Goal: Complete application form

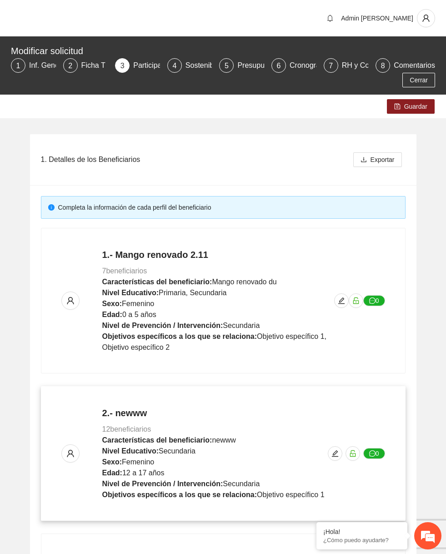
scroll to position [179, 0]
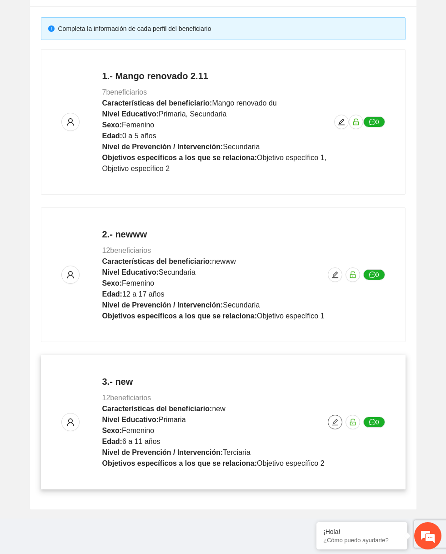
click at [328, 424] on span "edit" at bounding box center [335, 421] width 14 height 7
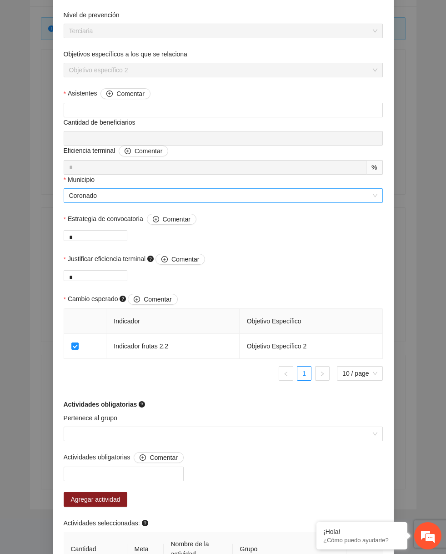
scroll to position [413, 0]
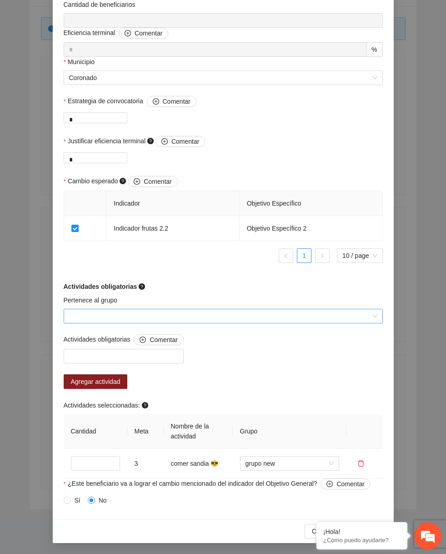
click at [229, 311] on input "Pertenece al grupo" at bounding box center [220, 316] width 302 height 14
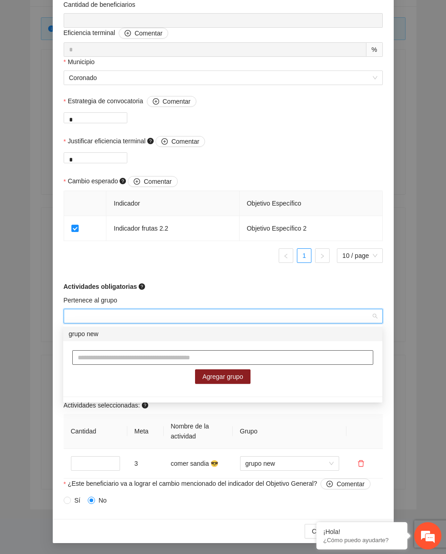
click at [175, 363] on input "text" at bounding box center [222, 357] width 301 height 15
type input "**********"
click at [241, 372] on span "Agregar grupo" at bounding box center [222, 376] width 41 height 10
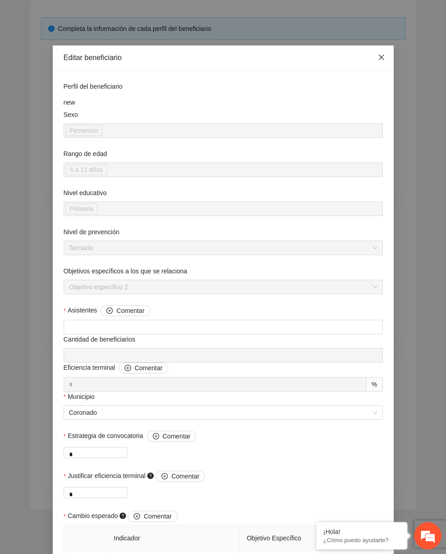
click at [382, 59] on icon "close" at bounding box center [381, 57] width 7 height 7
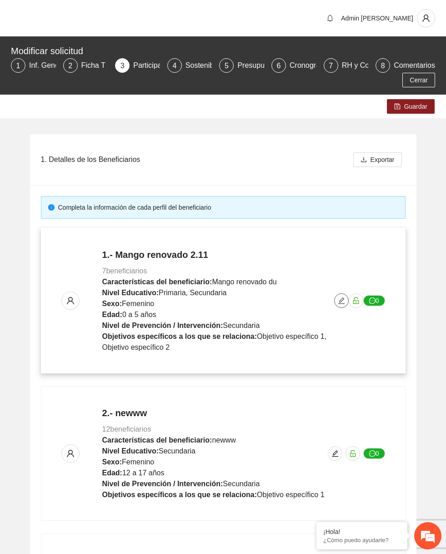
click at [341, 302] on icon "edit" at bounding box center [341, 300] width 7 height 7
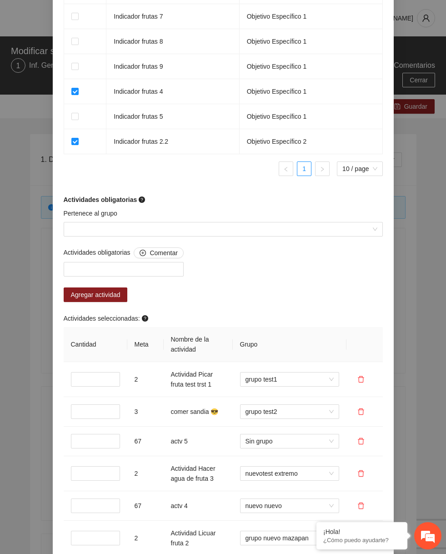
scroll to position [614, 0]
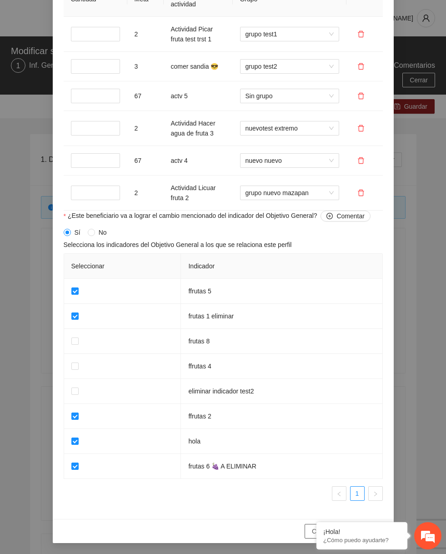
click at [312, 528] on span "Cancelar" at bounding box center [324, 531] width 25 height 10
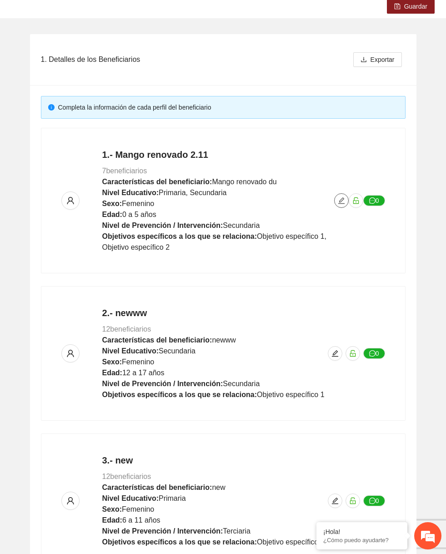
scroll to position [179, 0]
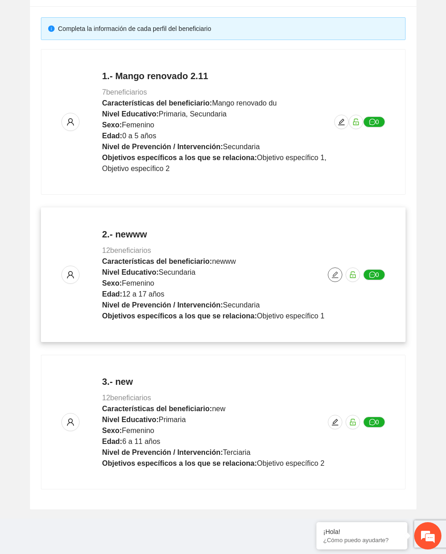
click at [332, 273] on icon "edit" at bounding box center [334, 274] width 7 height 7
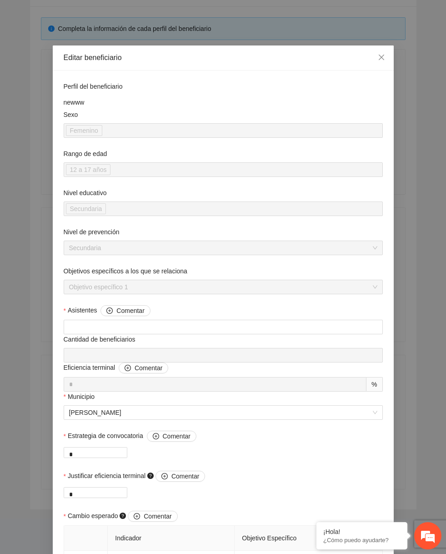
scroll to position [718, 0]
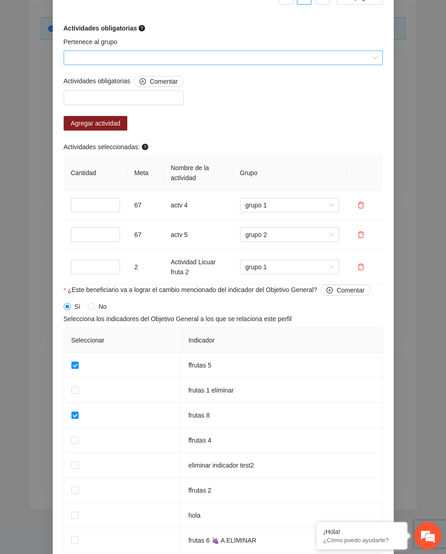
click at [183, 65] on input "Pertenece al grupo" at bounding box center [220, 58] width 302 height 14
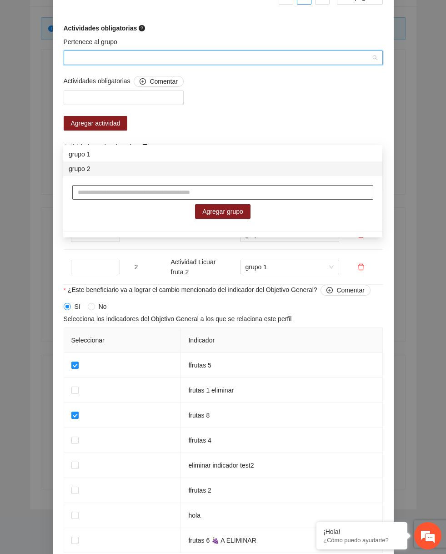
click at [150, 191] on input "text" at bounding box center [222, 192] width 301 height 15
type input "*******"
click at [213, 206] on span "Agregar grupo" at bounding box center [222, 211] width 41 height 10
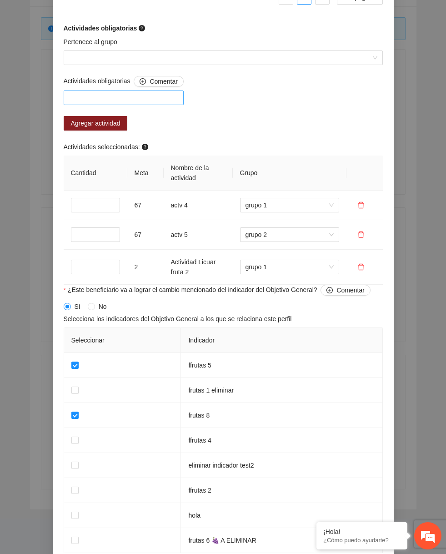
click at [157, 103] on div at bounding box center [123, 97] width 115 height 11
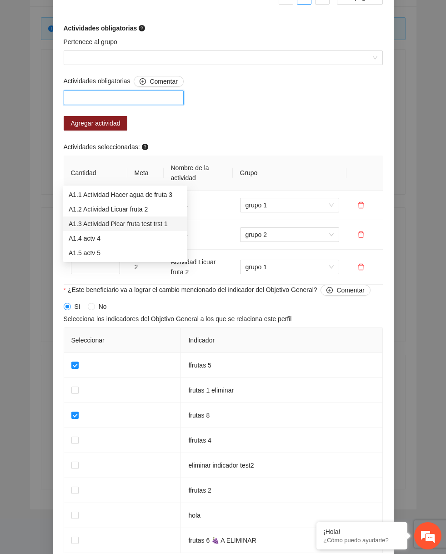
scroll to position [611, 0]
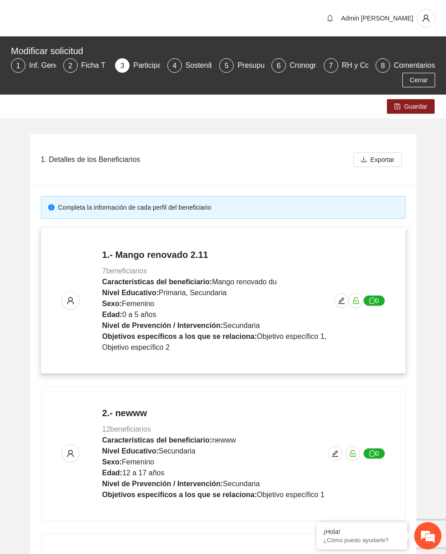
scroll to position [179, 0]
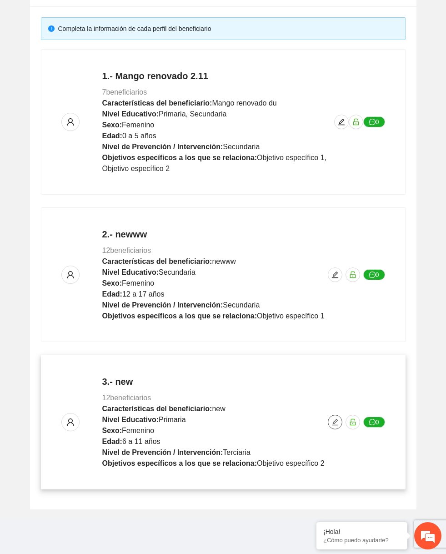
click at [335, 423] on icon "edit" at bounding box center [334, 421] width 7 height 7
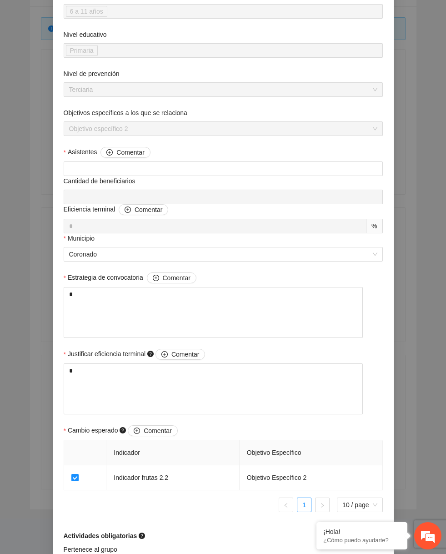
scroll to position [413, 0]
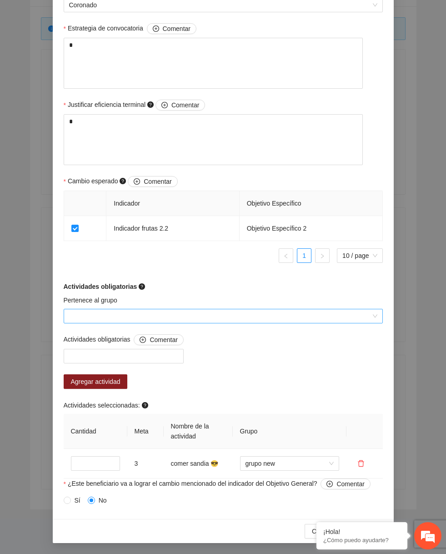
click at [179, 313] on input "Pertenece al grupo" at bounding box center [220, 316] width 302 height 14
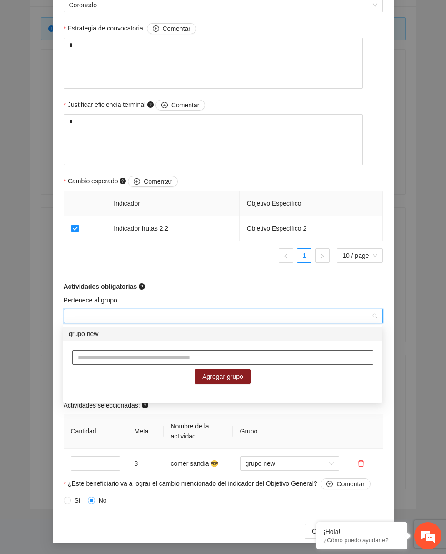
click at [132, 359] on input "text" at bounding box center [222, 357] width 301 height 15
type input "**********"
click at [217, 377] on span "Agregar grupo" at bounding box center [222, 376] width 41 height 10
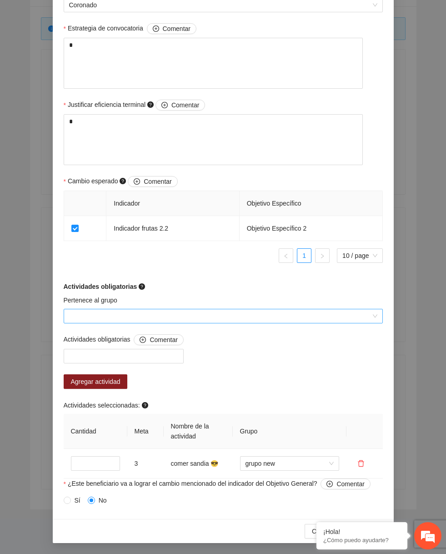
click at [174, 313] on input "Pertenece al grupo" at bounding box center [220, 316] width 302 height 14
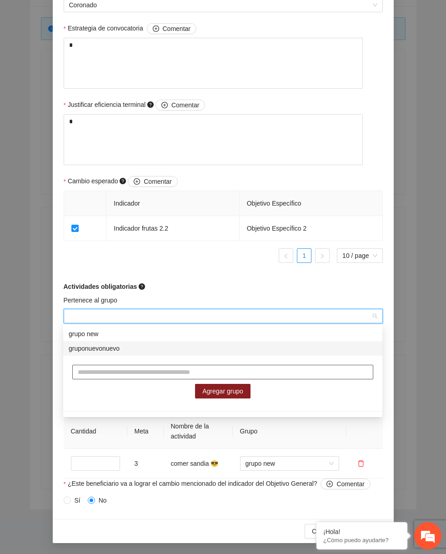
click at [136, 368] on input "text" at bounding box center [222, 371] width 301 height 15
type input "**********"
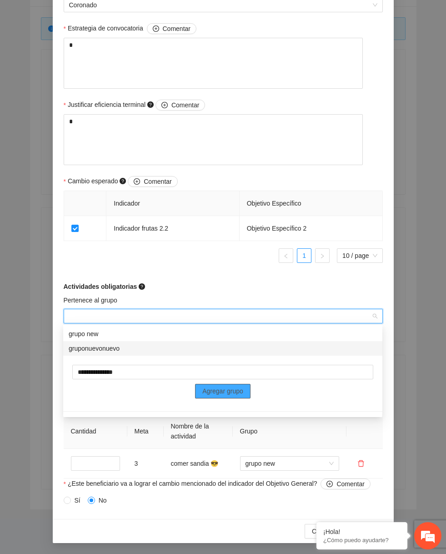
click at [230, 392] on span "Agregar grupo" at bounding box center [222, 391] width 41 height 10
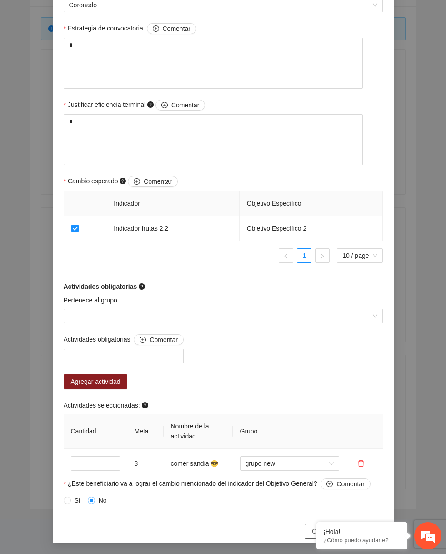
click at [309, 529] on button "Cancelar" at bounding box center [324, 531] width 40 height 15
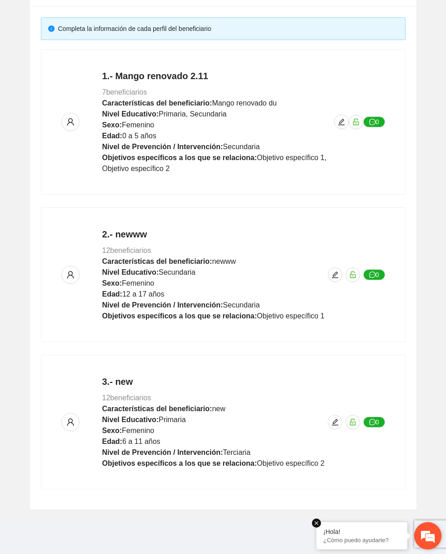
click at [312, 524] on em at bounding box center [316, 522] width 9 height 9
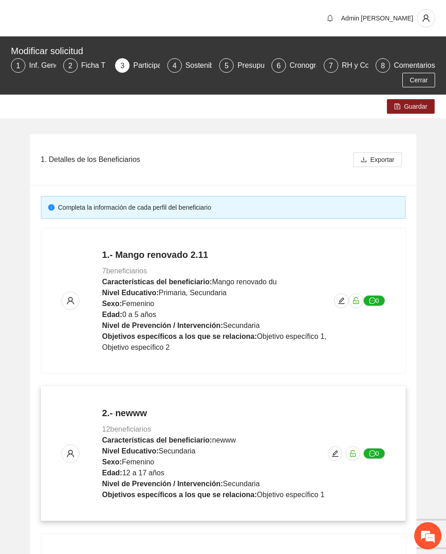
scroll to position [179, 0]
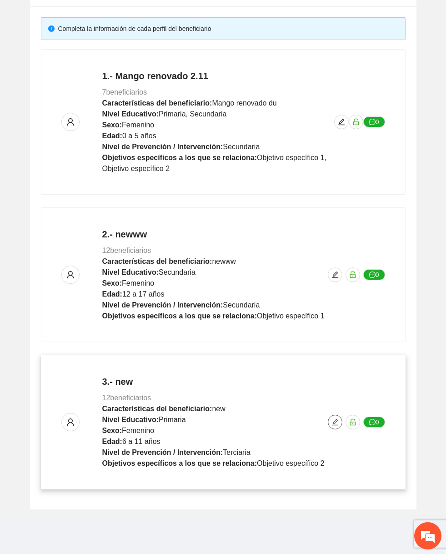
click at [327, 420] on div "3.- new 12 beneficiarios Características del beneficiario: new Nivel Educativo:…" at bounding box center [223, 422] width 324 height 94
click at [334, 423] on icon "edit" at bounding box center [334, 421] width 7 height 7
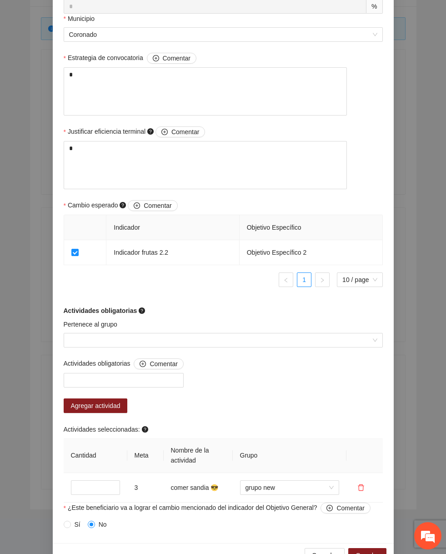
scroll to position [379, 0]
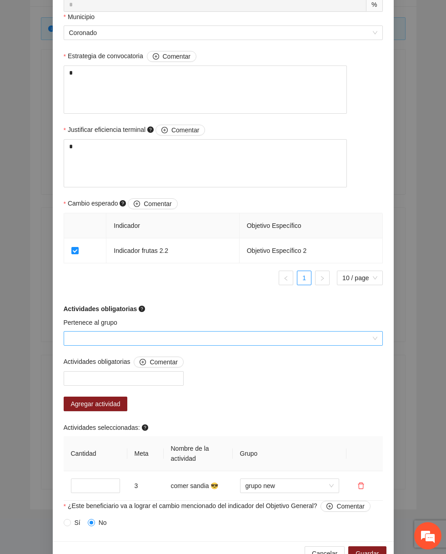
click at [232, 345] on input "Pertenece al grupo" at bounding box center [220, 338] width 302 height 14
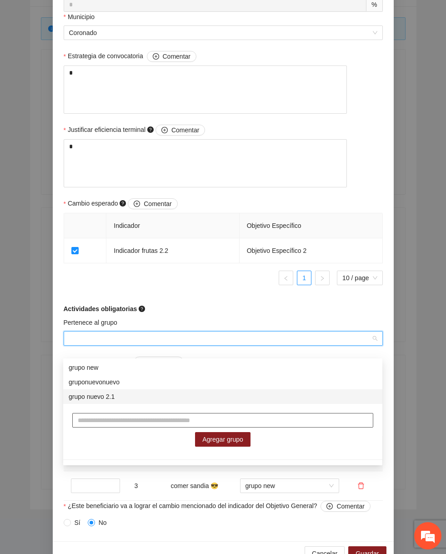
click at [157, 426] on input "text" at bounding box center [222, 420] width 301 height 15
type input "**********"
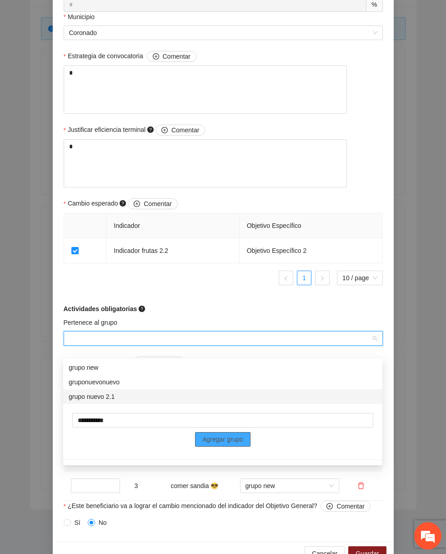
click at [224, 438] on span "Agregar grupo" at bounding box center [222, 439] width 41 height 10
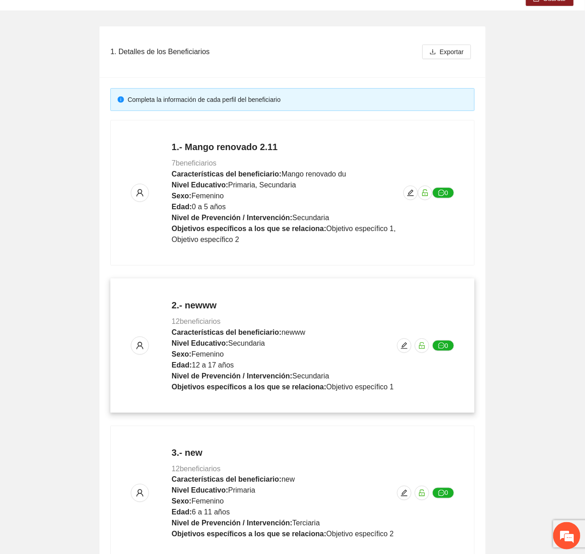
scroll to position [130, 0]
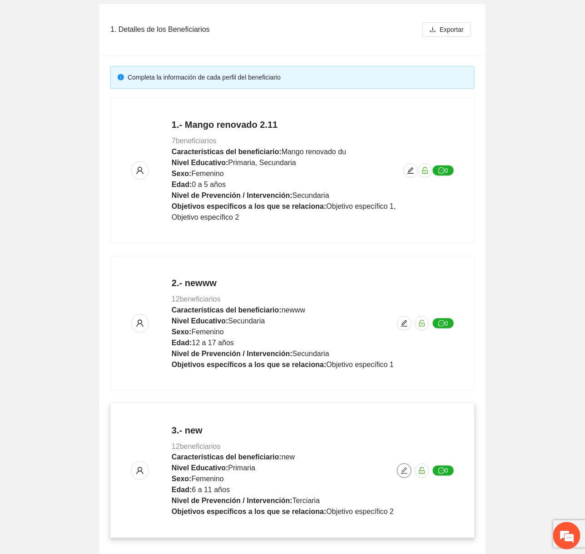
click at [404, 467] on icon "edit" at bounding box center [404, 470] width 7 height 7
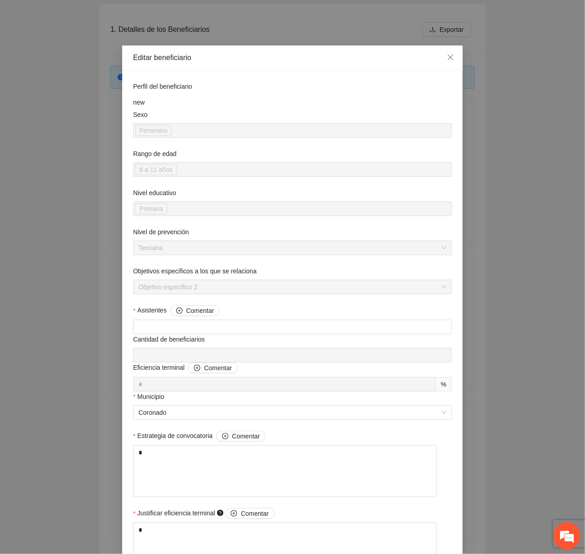
scroll to position [413, 0]
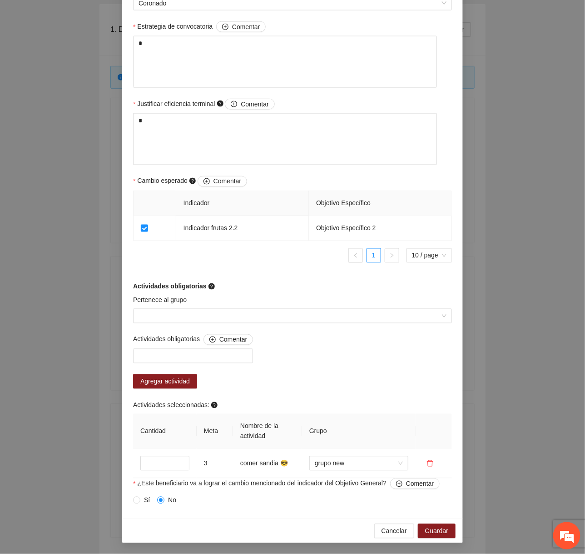
click at [315, 328] on div "Pertenece al grupo" at bounding box center [293, 314] width 324 height 39
click at [315, 322] on input "Pertenece al grupo" at bounding box center [290, 316] width 302 height 14
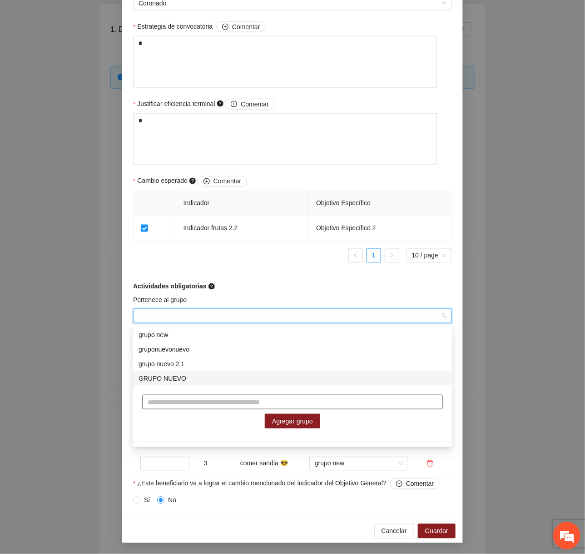
click at [227, 396] on input "text" at bounding box center [292, 401] width 301 height 15
type input "****"
click at [306, 419] on span "Agregar grupo" at bounding box center [292, 421] width 41 height 10
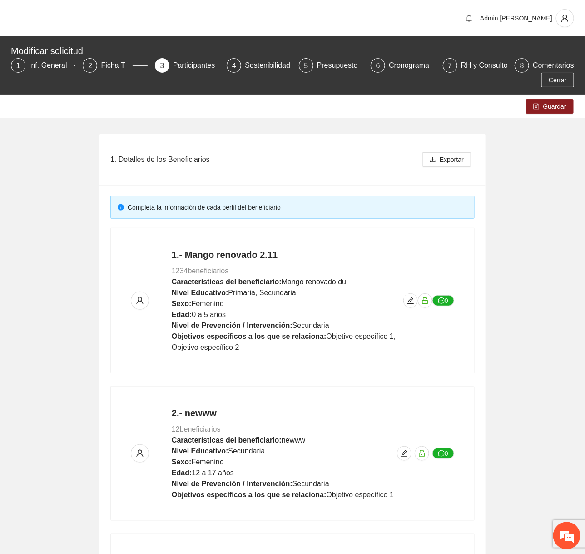
scroll to position [179, 0]
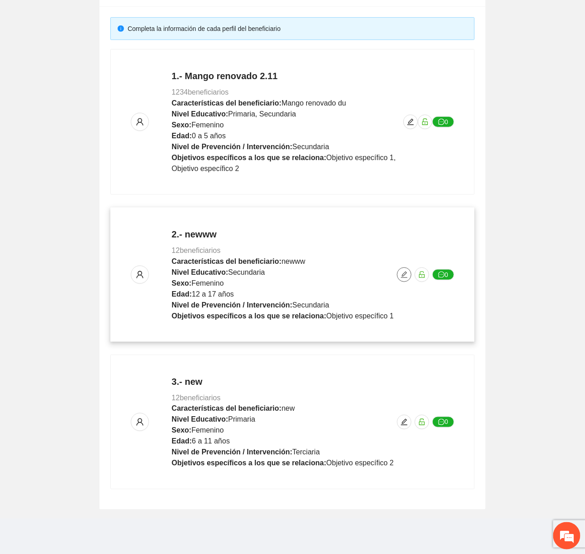
click at [408, 275] on icon "edit" at bounding box center [404, 274] width 7 height 7
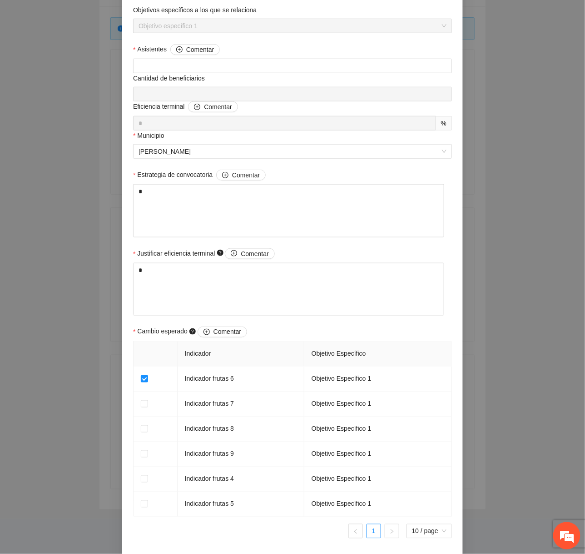
scroll to position [724, 0]
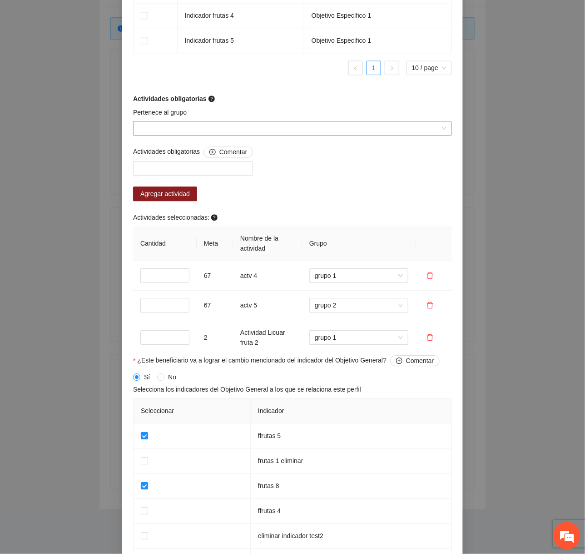
click at [235, 129] on input "Pertenece al grupo" at bounding box center [290, 128] width 302 height 14
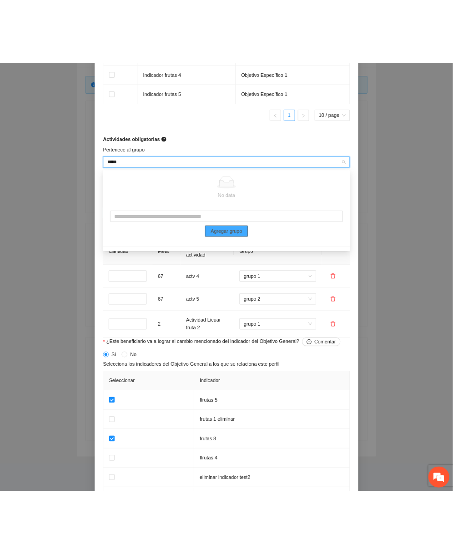
scroll to position [0, 0]
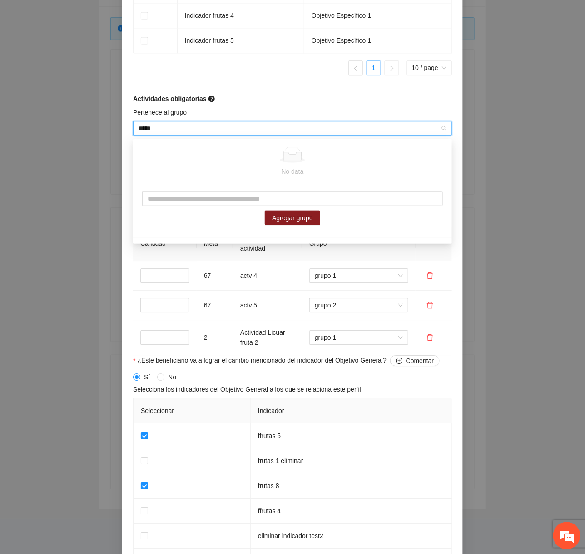
click at [203, 125] on input "*****" at bounding box center [290, 128] width 302 height 14
type input "*****"
click at [235, 198] on input "text" at bounding box center [292, 198] width 301 height 15
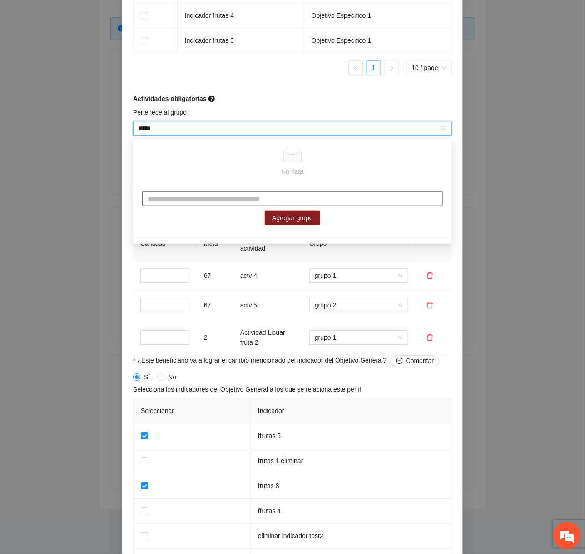
paste input "*****"
type input "*****"
click at [280, 213] on span "Agregar grupo" at bounding box center [292, 218] width 41 height 10
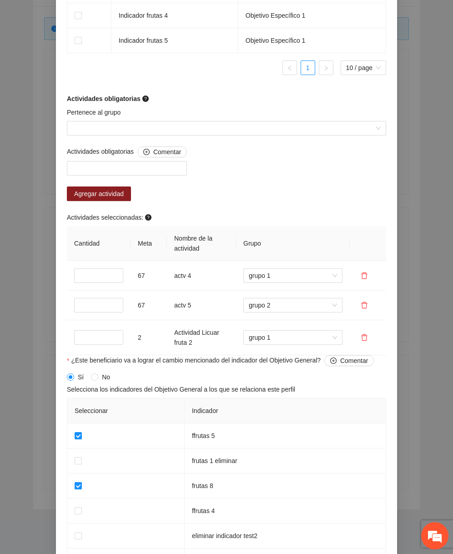
scroll to position [870, 0]
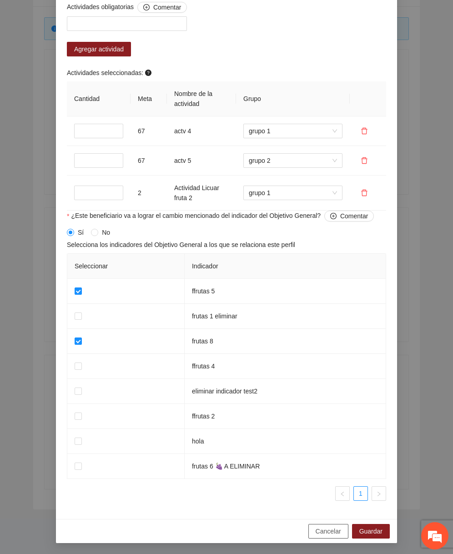
click at [328, 532] on span "Cancelar" at bounding box center [327, 531] width 25 height 10
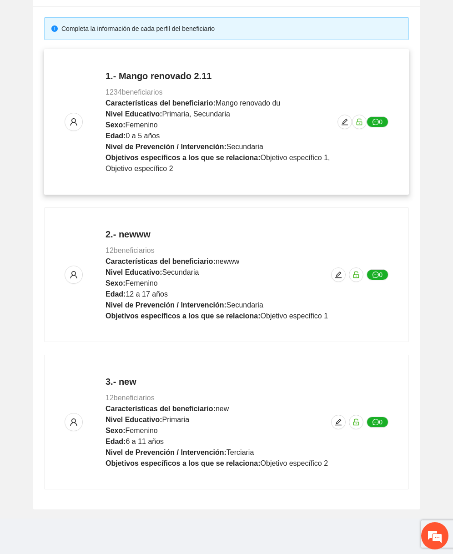
scroll to position [550, 0]
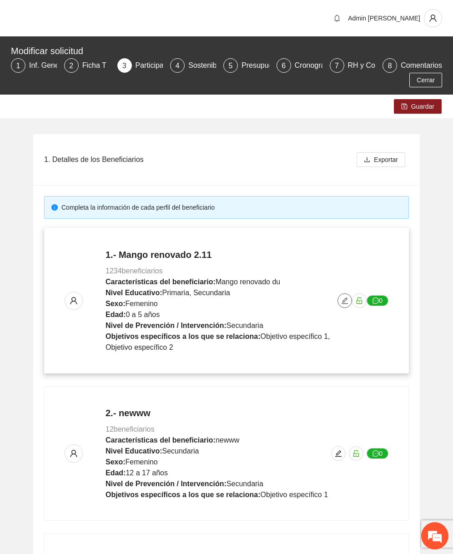
click at [343, 302] on icon "edit" at bounding box center [344, 300] width 7 height 7
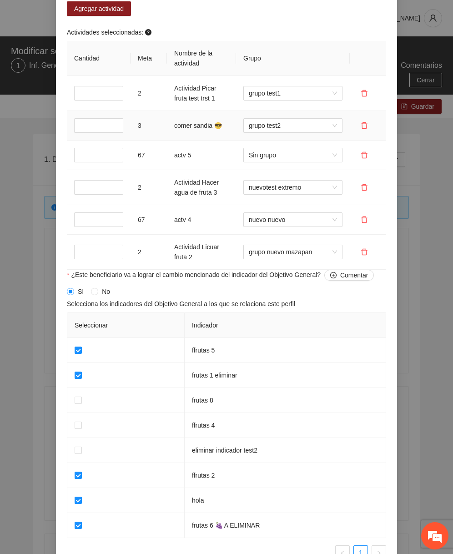
scroll to position [994, 0]
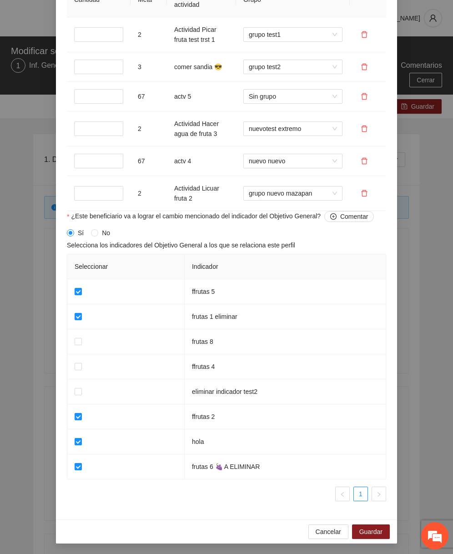
click at [329, 540] on div "Cancelar Guardar" at bounding box center [226, 531] width 341 height 24
click at [329, 532] on span "Cancelar" at bounding box center [327, 531] width 25 height 10
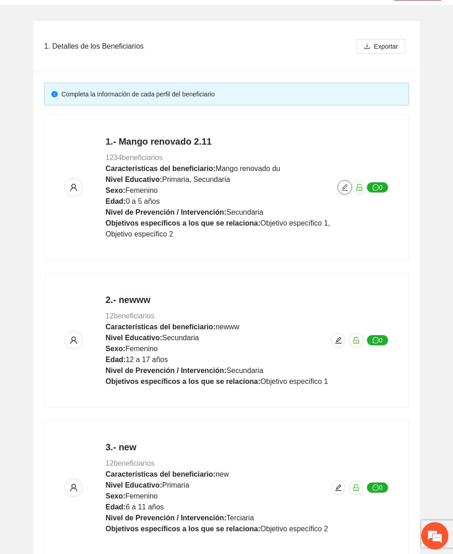
scroll to position [115, 0]
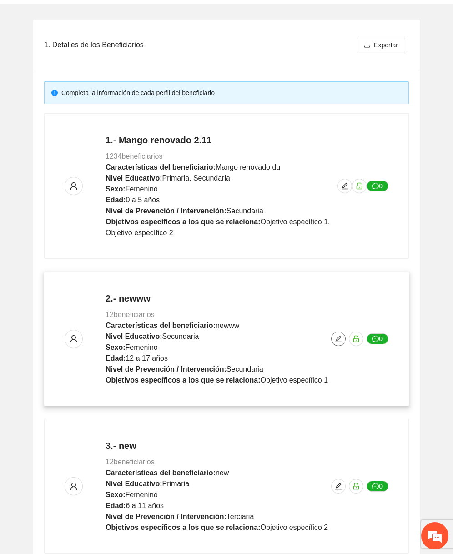
click at [338, 339] on icon "edit" at bounding box center [337, 338] width 7 height 7
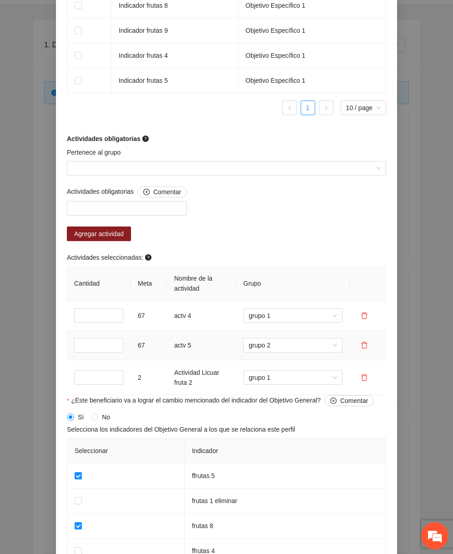
scroll to position [690, 0]
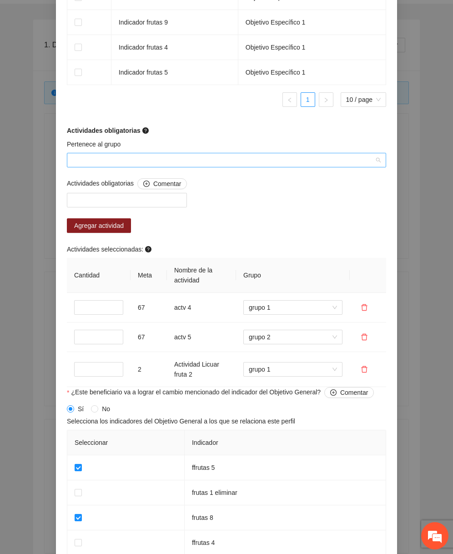
click at [158, 165] on input "Pertenece al grupo" at bounding box center [223, 160] width 302 height 14
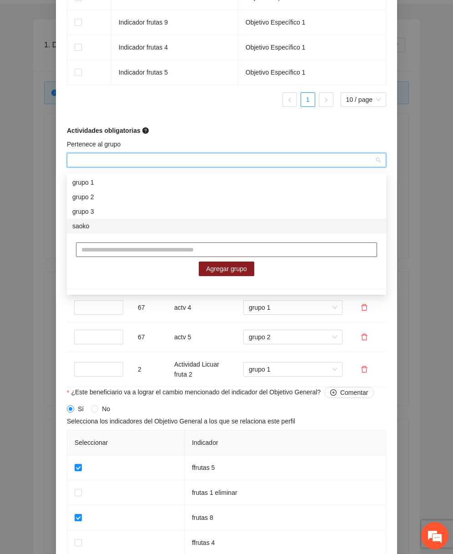
click at [139, 253] on input "text" at bounding box center [226, 249] width 301 height 15
type input "********"
click at [232, 281] on div "******** Agregar grupo" at bounding box center [226, 259] width 319 height 52
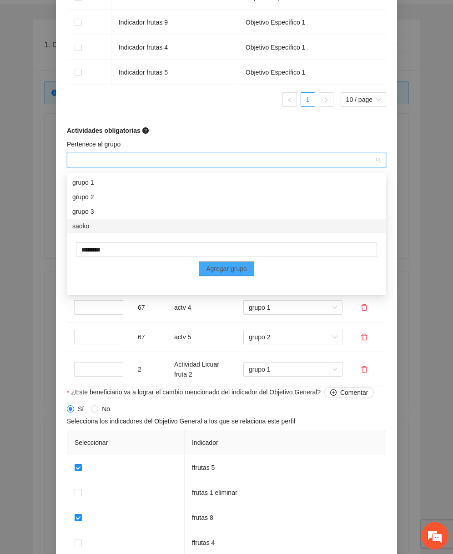
click at [233, 274] on button "Agregar grupo" at bounding box center [226, 268] width 55 height 15
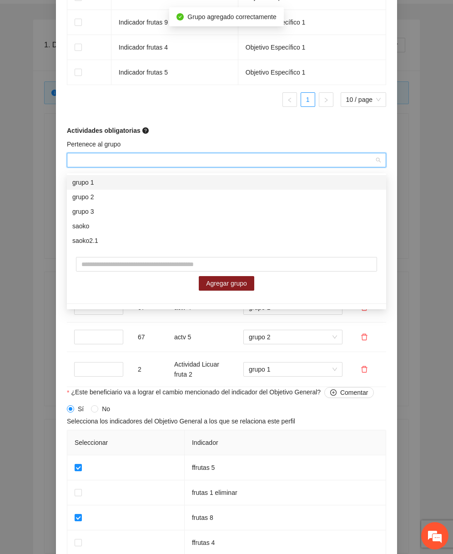
click at [270, 398] on span "¿Este beneficiario va a lograr el cambio mencionado del indicador del Objetivo …" at bounding box center [222, 392] width 303 height 11
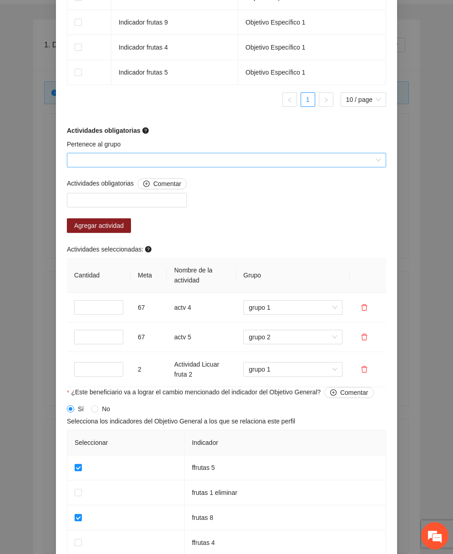
click at [253, 165] on input "Pertenece al grupo" at bounding box center [223, 160] width 302 height 14
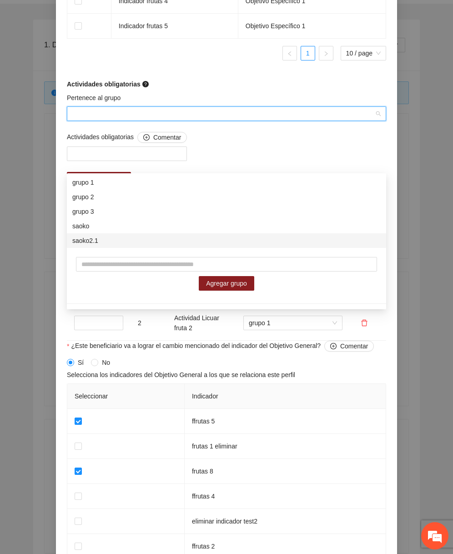
scroll to position [818, 0]
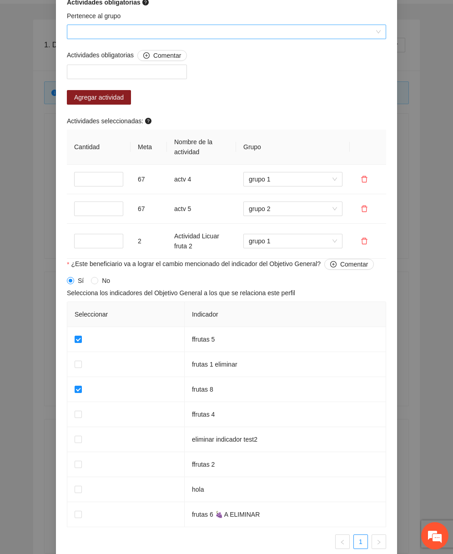
click at [179, 34] on input "Pertenece al grupo" at bounding box center [223, 32] width 302 height 14
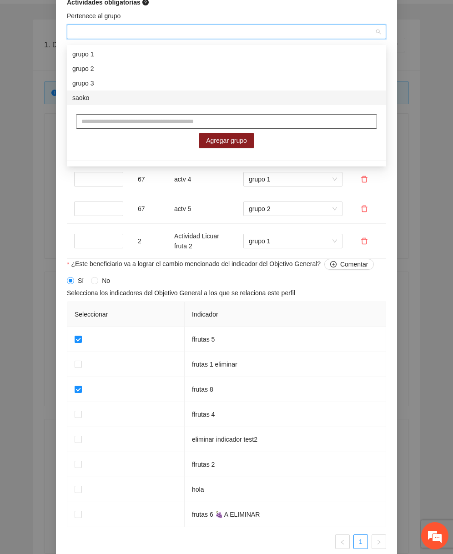
click at [153, 128] on input "text" at bounding box center [226, 121] width 301 height 15
type input "********"
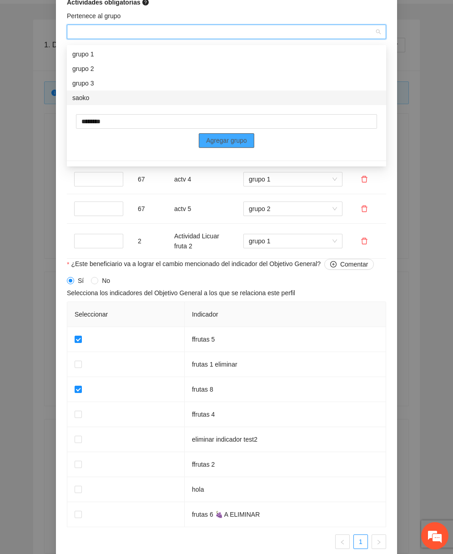
click at [215, 138] on span "Agregar grupo" at bounding box center [226, 140] width 41 height 10
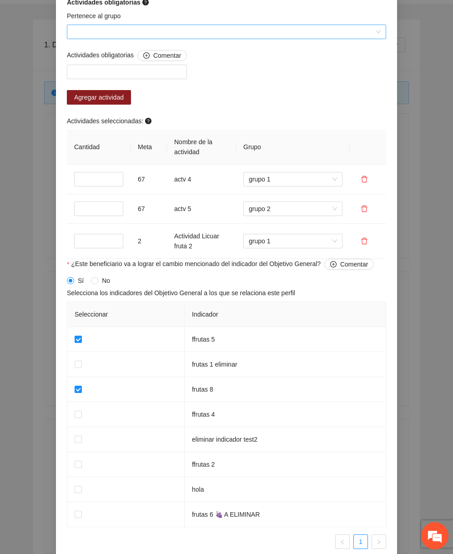
click at [160, 39] on div at bounding box center [226, 32] width 319 height 15
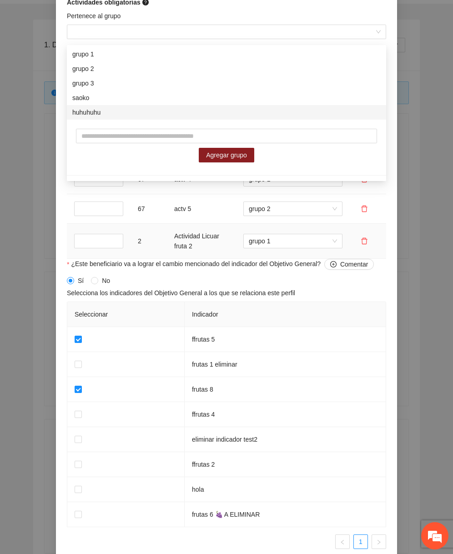
click at [159, 259] on td "2" at bounding box center [148, 241] width 36 height 35
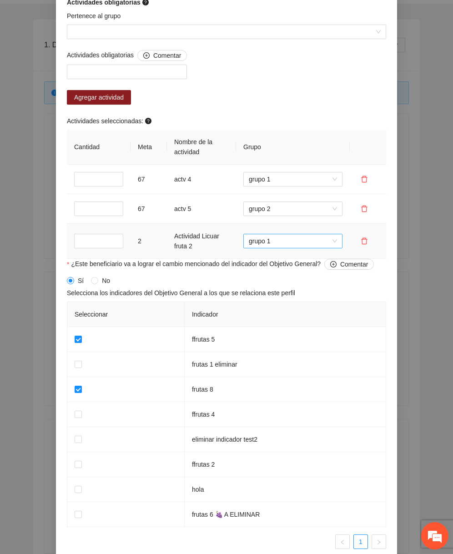
click at [288, 246] on span "grupo 1" at bounding box center [293, 241] width 88 height 14
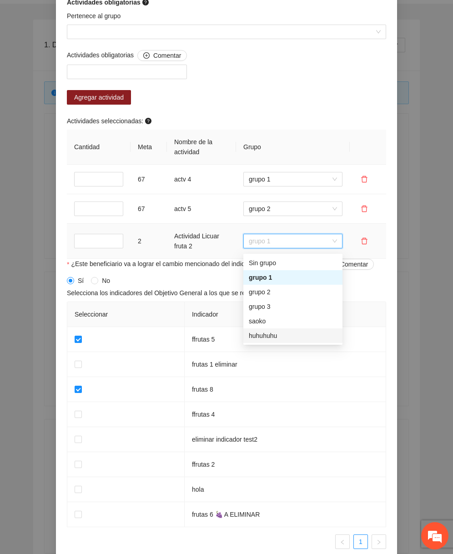
click at [273, 338] on div "huhuhuhu" at bounding box center [293, 335] width 88 height 10
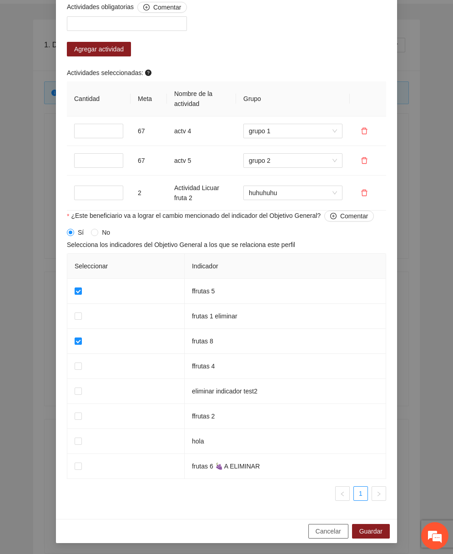
click at [320, 531] on span "Cancelar" at bounding box center [327, 531] width 25 height 10
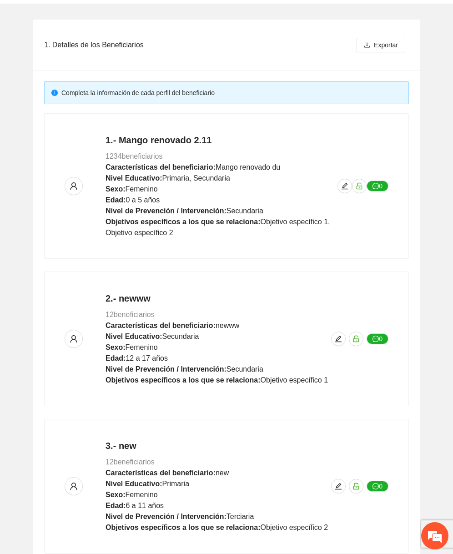
scroll to position [550, 0]
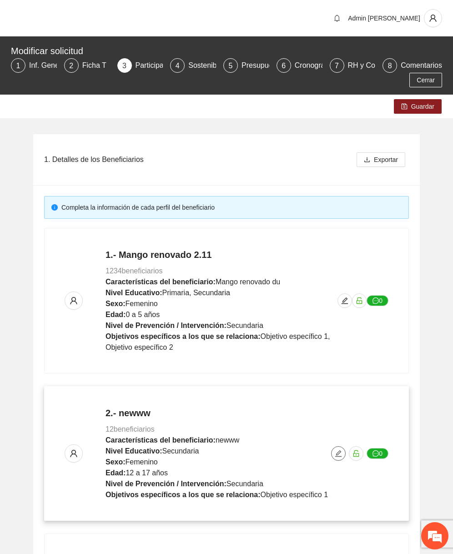
click at [342, 455] on icon "edit" at bounding box center [337, 452] width 7 height 7
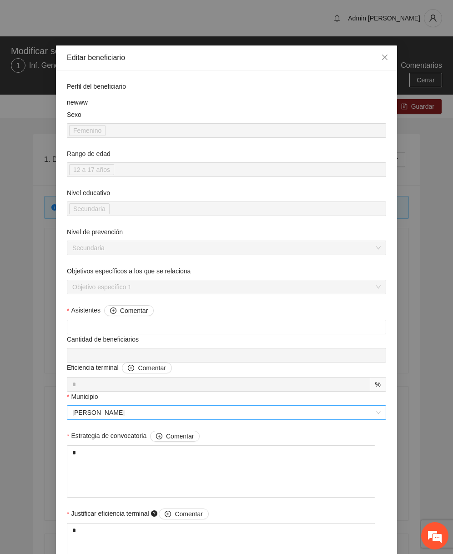
scroll to position [478, 0]
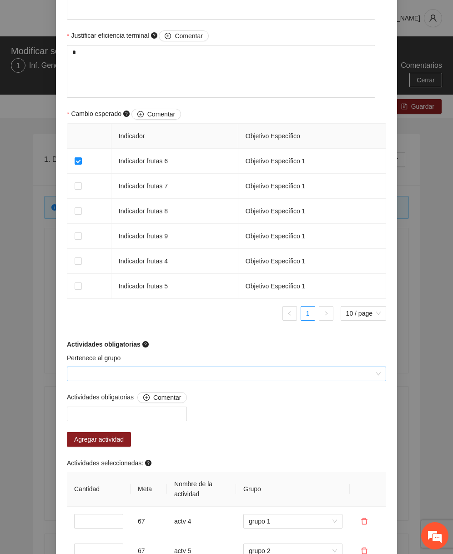
click at [200, 374] on input "Pertenece al grupo" at bounding box center [223, 374] width 302 height 14
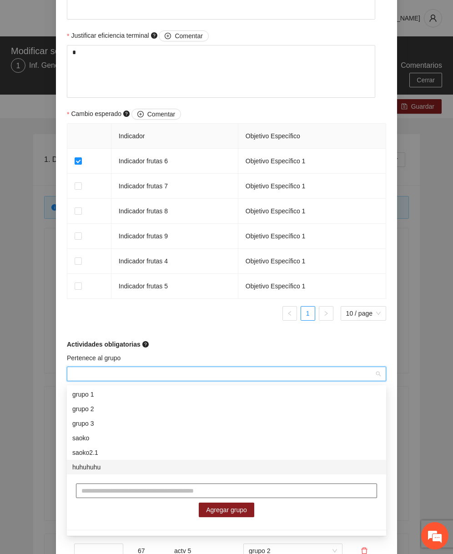
click at [136, 484] on input "text" at bounding box center [226, 490] width 301 height 15
type input "*********"
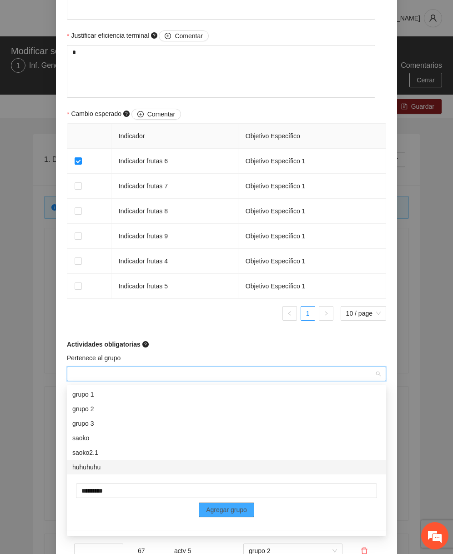
click at [209, 508] on span "Agregar grupo" at bounding box center [226, 509] width 41 height 10
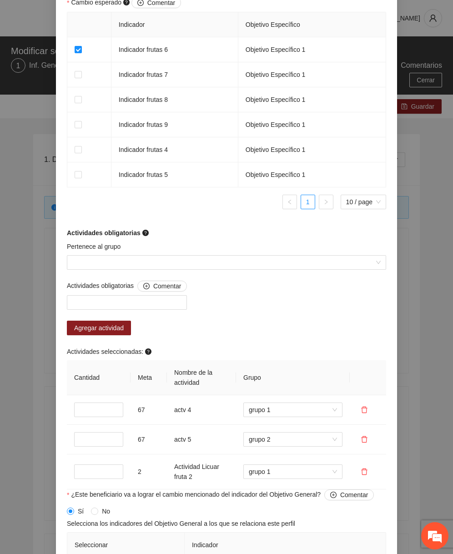
scroll to position [594, 0]
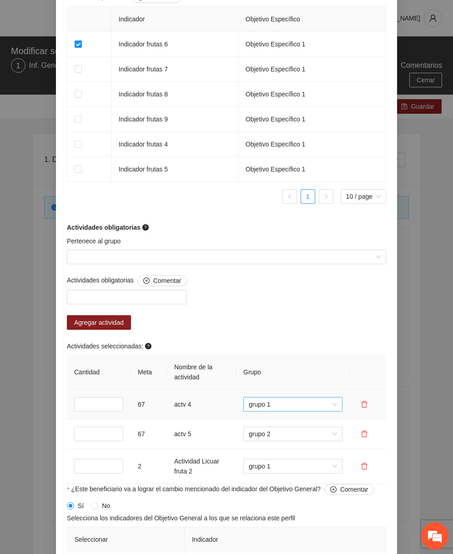
click at [285, 408] on span "grupo 1" at bounding box center [293, 404] width 88 height 14
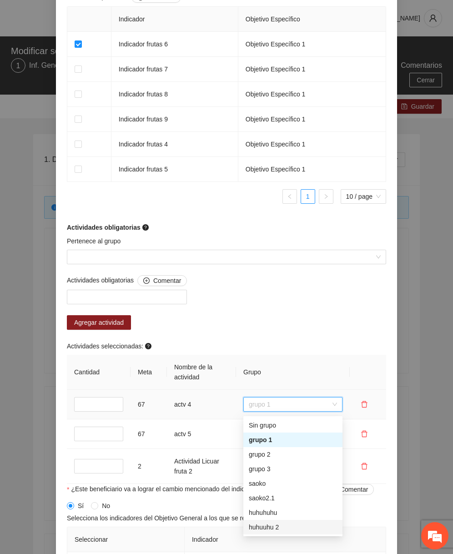
click at [268, 527] on div "huhuuhu 2" at bounding box center [293, 527] width 88 height 10
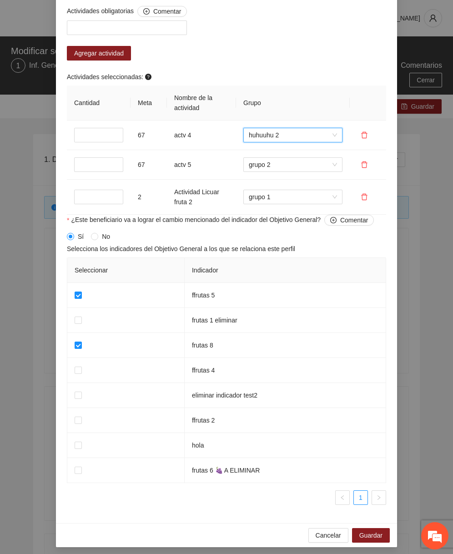
scroll to position [870, 0]
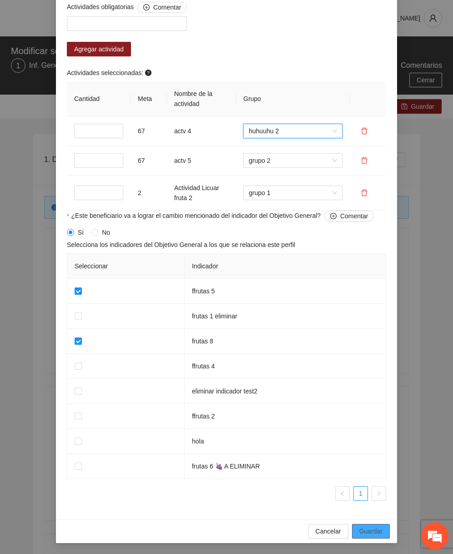
click at [366, 528] on span "Guardar" at bounding box center [370, 531] width 23 height 10
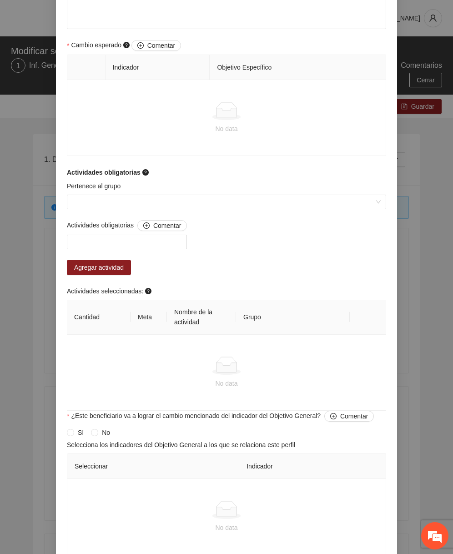
scroll to position [550, 0]
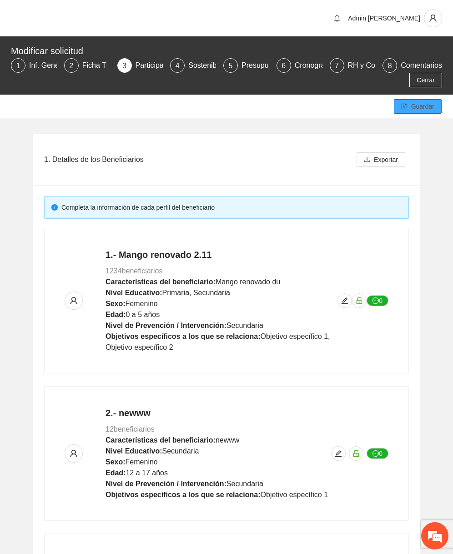
click at [411, 113] on button "Guardar" at bounding box center [418, 106] width 48 height 15
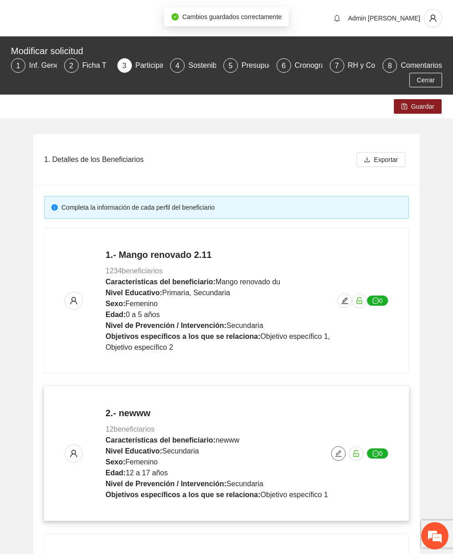
click at [340, 458] on button "button" at bounding box center [338, 453] width 15 height 15
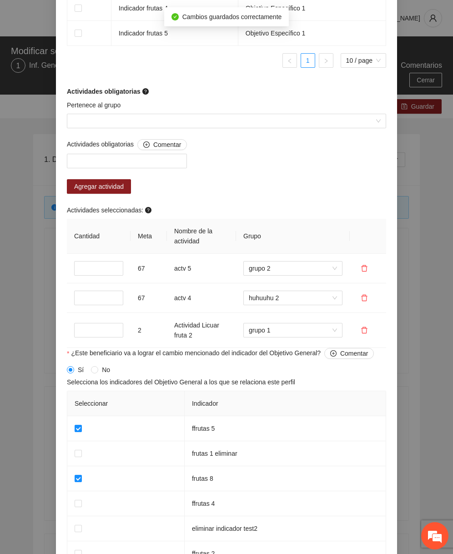
scroll to position [870, 0]
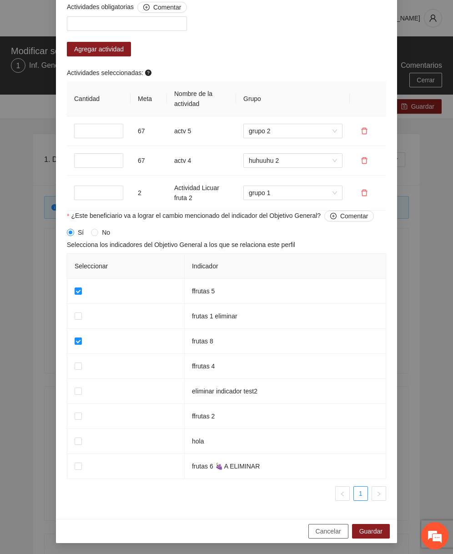
click at [328, 528] on span "Cancelar" at bounding box center [327, 531] width 25 height 10
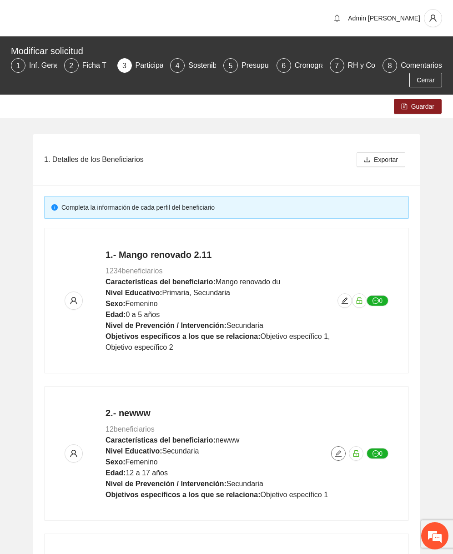
scroll to position [0, 0]
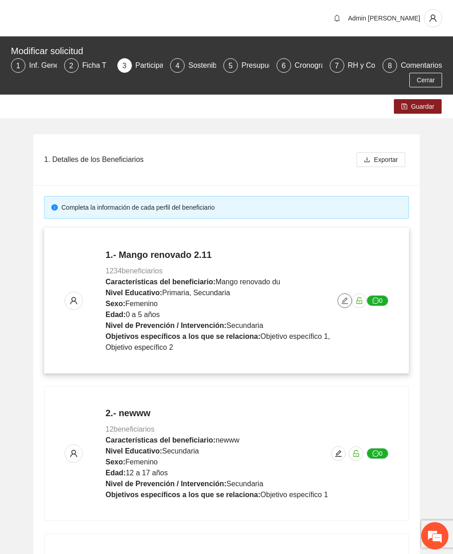
click at [342, 298] on icon "edit" at bounding box center [344, 300] width 7 height 7
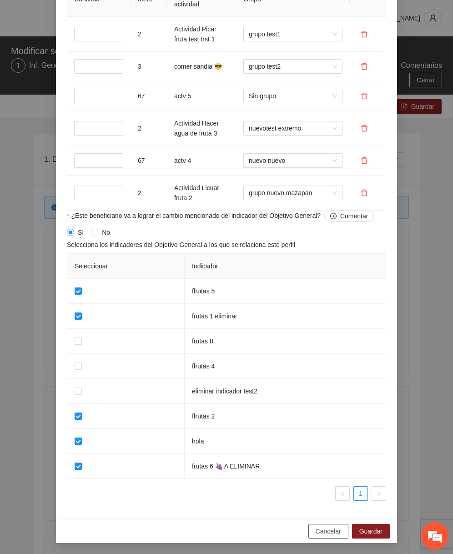
click at [320, 524] on button "Cancelar" at bounding box center [328, 531] width 40 height 15
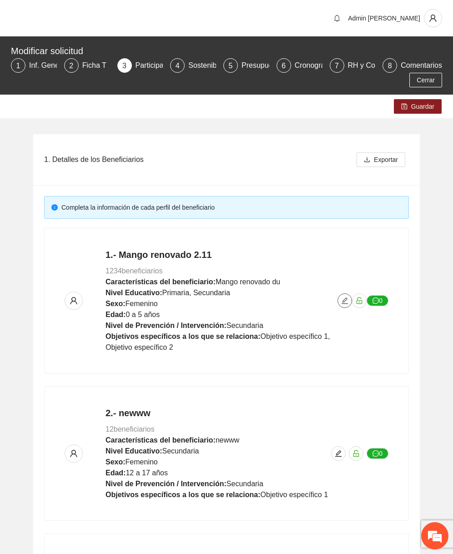
scroll to position [179, 0]
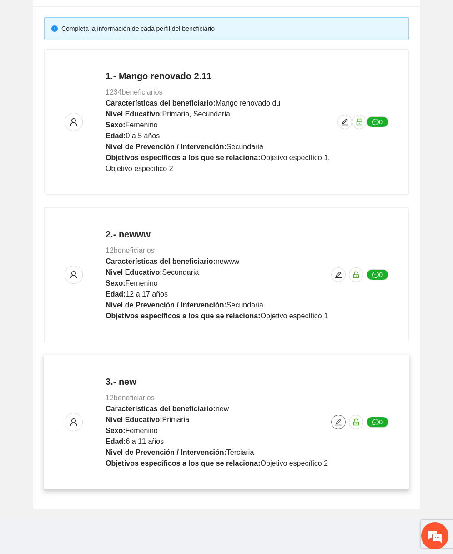
click at [339, 419] on icon "edit" at bounding box center [337, 421] width 7 height 7
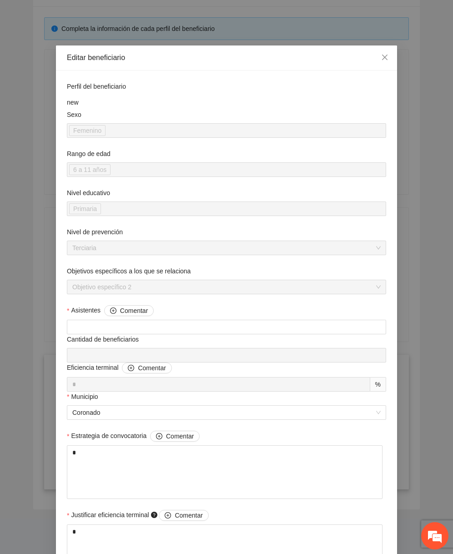
scroll to position [413, 0]
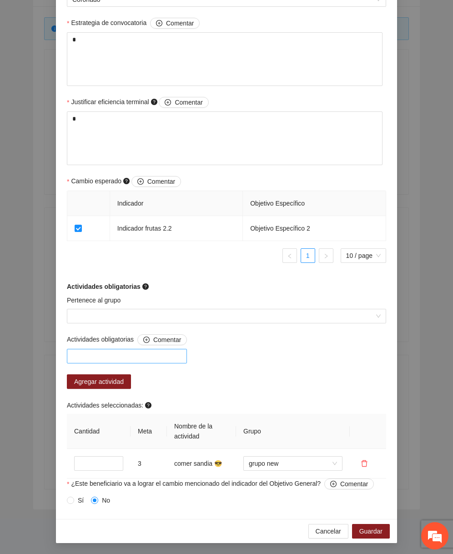
click at [162, 355] on div at bounding box center [126, 355] width 115 height 11
click at [364, 464] on icon "delete" at bounding box center [363, 462] width 7 height 7
click at [403, 434] on button "Sí" at bounding box center [397, 434] width 13 height 11
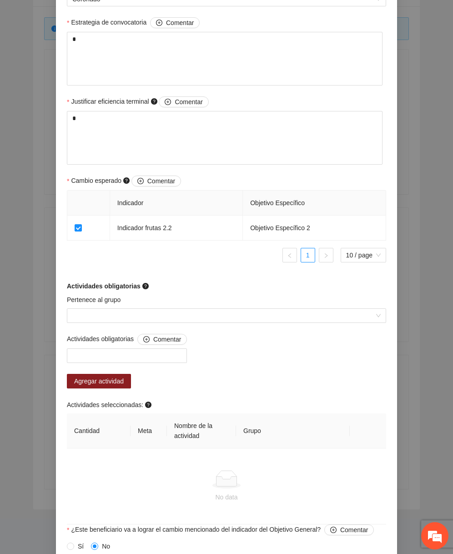
scroll to position [459, 0]
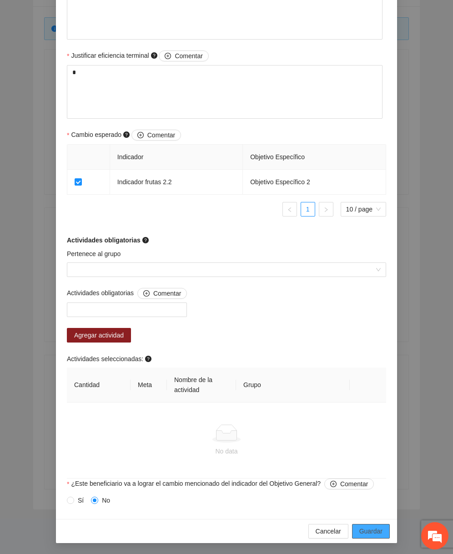
click at [360, 526] on span "Guardar" at bounding box center [370, 531] width 23 height 10
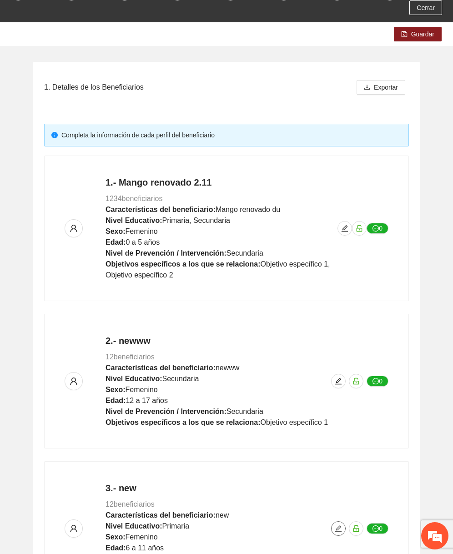
scroll to position [0, 0]
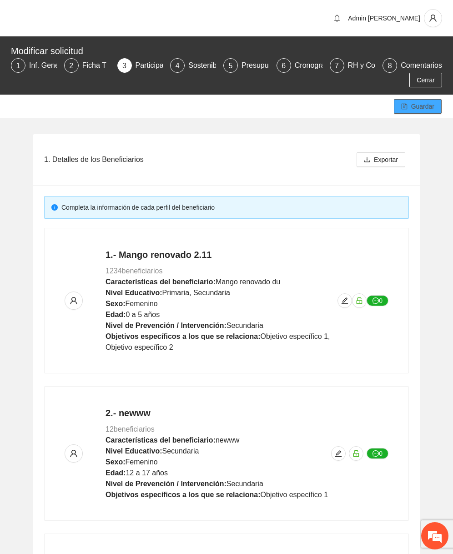
click at [422, 107] on span "Guardar" at bounding box center [422, 106] width 23 height 10
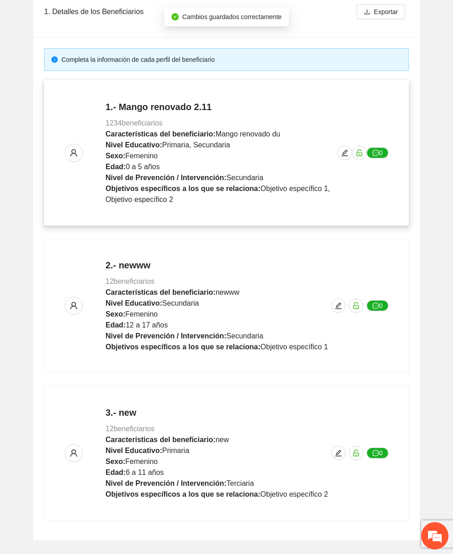
scroll to position [179, 0]
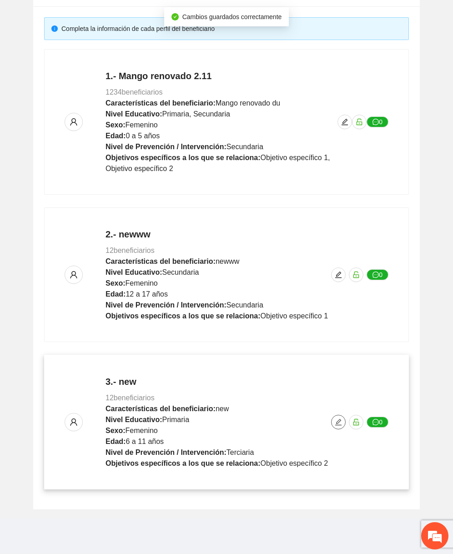
click at [338, 420] on icon "edit" at bounding box center [337, 421] width 7 height 7
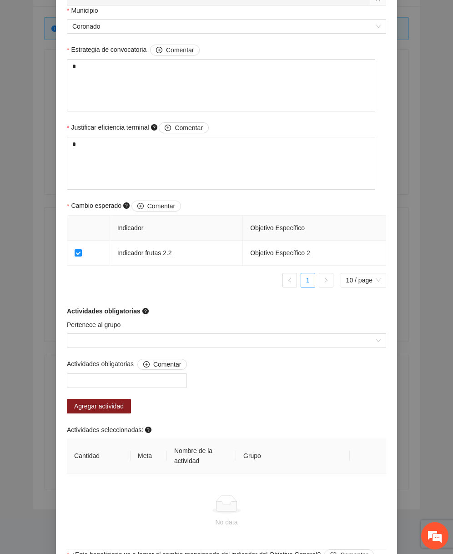
scroll to position [459, 0]
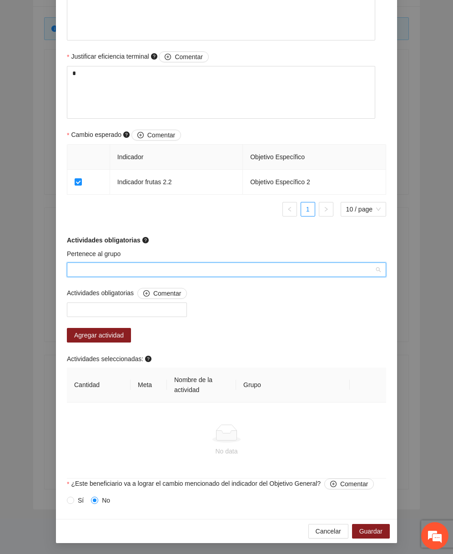
click at [211, 275] on input "Pertenece al grupo" at bounding box center [223, 270] width 302 height 14
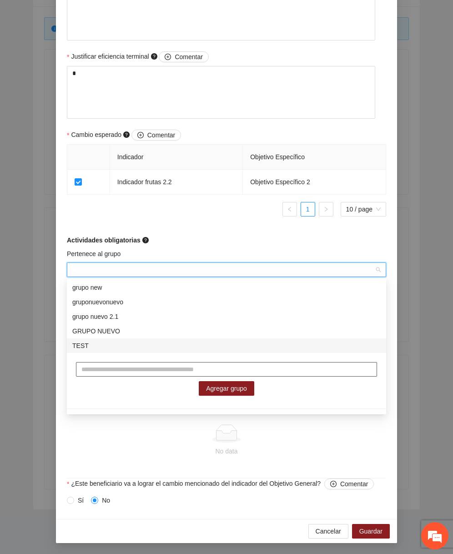
click at [139, 371] on input "text" at bounding box center [226, 369] width 301 height 15
type input "**********"
click at [206, 397] on div "**********" at bounding box center [226, 379] width 319 height 52
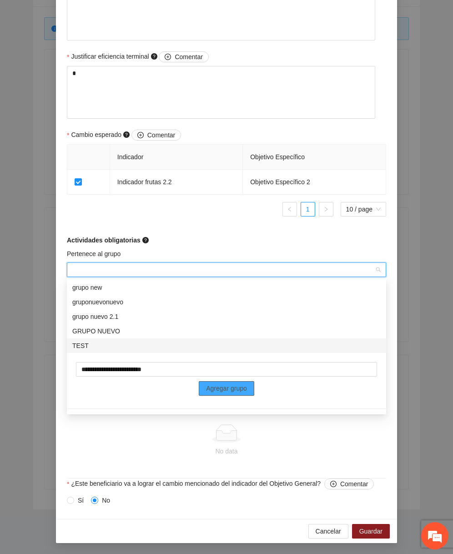
click at [220, 383] on span "Agregar grupo" at bounding box center [226, 388] width 41 height 10
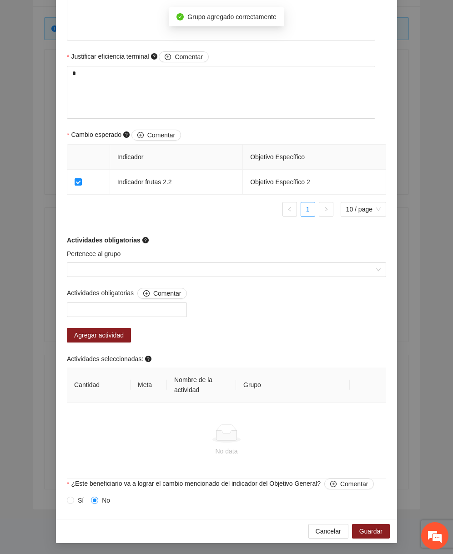
click at [210, 233] on form "Perfil del beneficiario new Sexo Femenino Rango de edad 6 a 11 años Nivel educa…" at bounding box center [226, 66] width 319 height 883
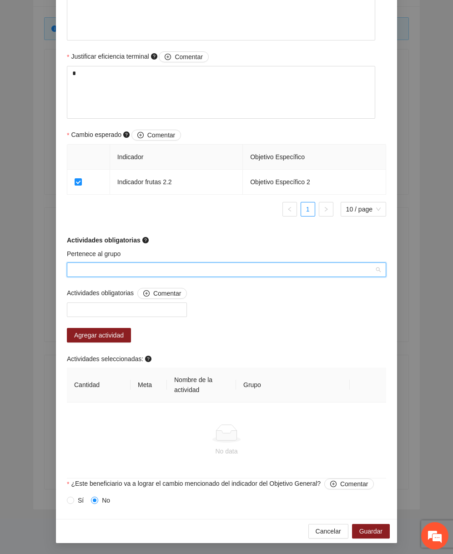
click at [145, 270] on input "Pertenece al grupo" at bounding box center [223, 270] width 302 height 14
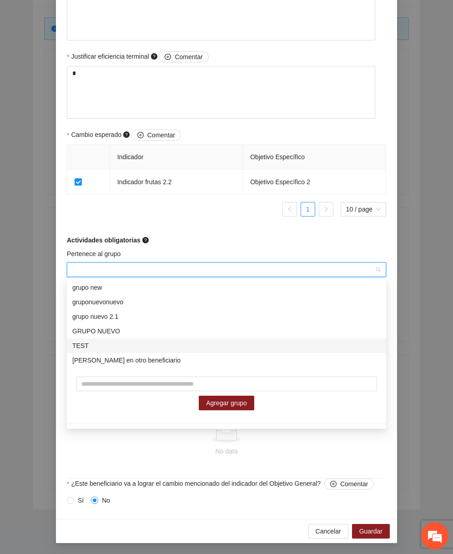
click at [117, 354] on div "Saoko en otro beneficiario" at bounding box center [226, 360] width 319 height 15
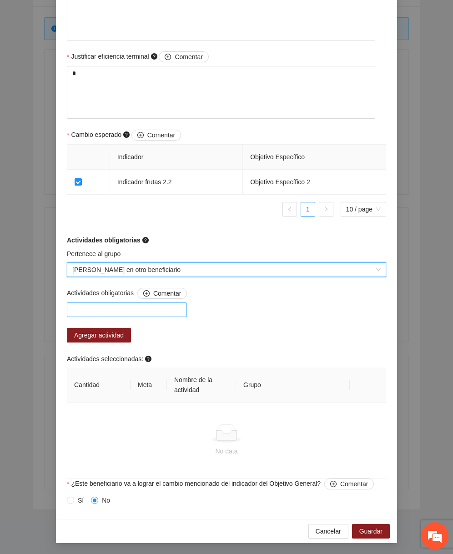
click at [120, 312] on div at bounding box center [126, 309] width 115 height 11
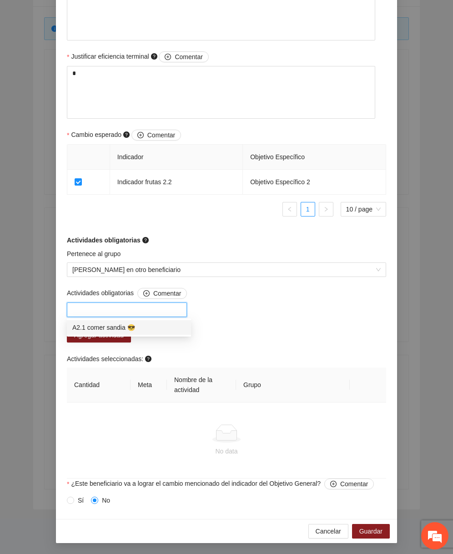
click at [115, 329] on div "A2.1 comer sandia 😎" at bounding box center [128, 327] width 113 height 10
click at [264, 330] on div "Actividades obligatorias Comentar A2.1 comer sandia 😎 Agregar actividad Activid…" at bounding box center [227, 383] width 324 height 190
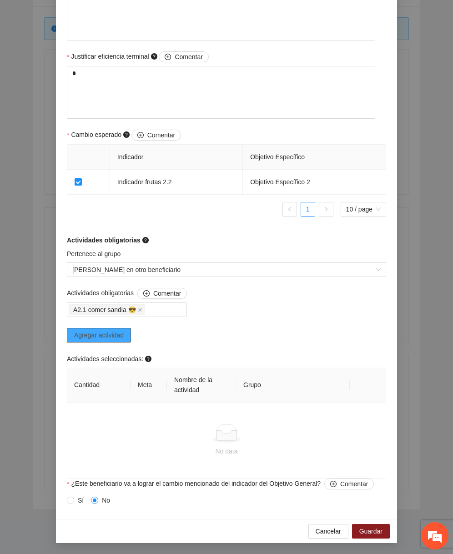
click at [123, 335] on span "Agregar actividad" at bounding box center [99, 335] width 50 height 10
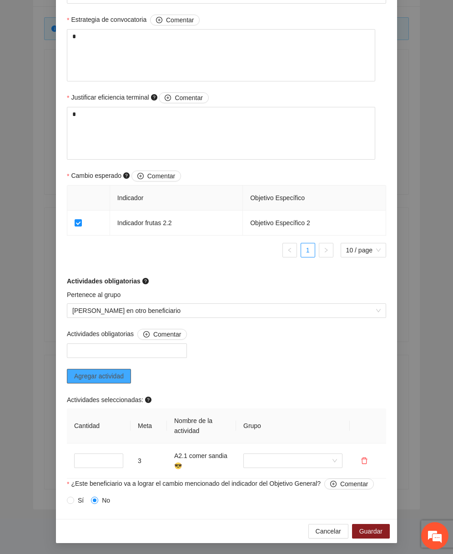
scroll to position [419, 0]
click at [297, 464] on input "search" at bounding box center [290, 461] width 82 height 14
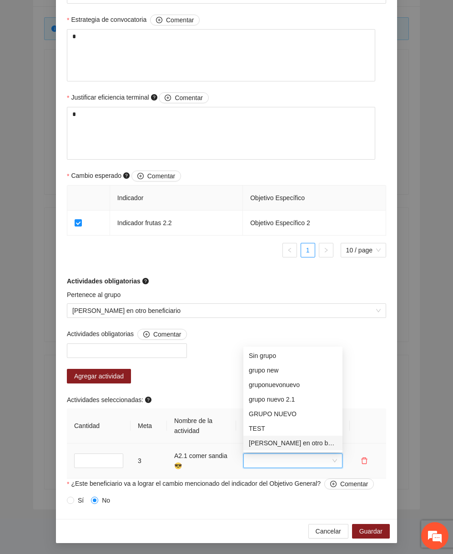
click at [297, 443] on div "Saoko en otro beneficiario" at bounding box center [293, 443] width 88 height 10
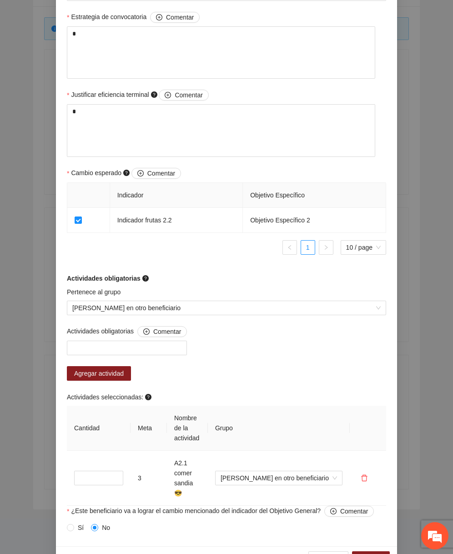
click at [262, 340] on div "Actividades obligatorias Comentar Agregar actividad Actividades seleccionadas: …" at bounding box center [227, 416] width 324 height 180
click at [363, 553] on span "Guardar" at bounding box center [370, 558] width 23 height 10
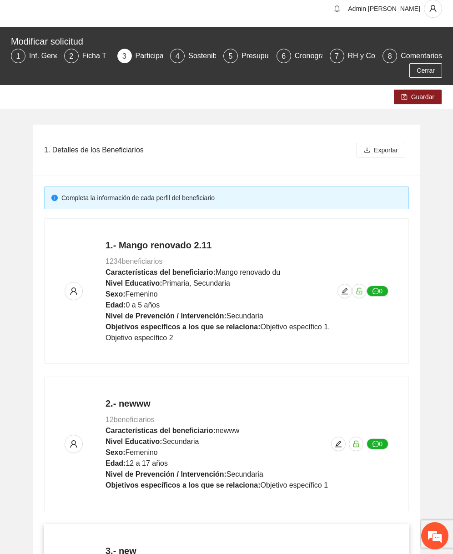
scroll to position [0, 0]
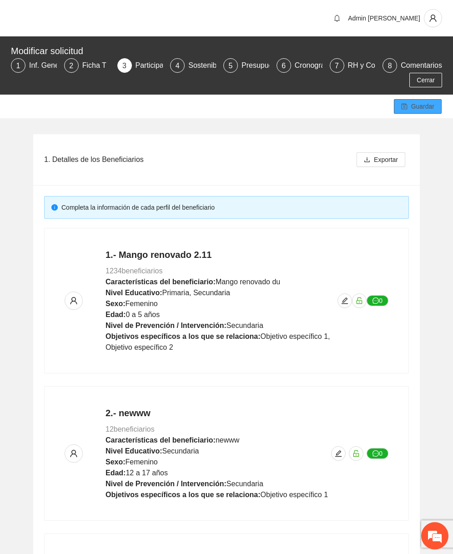
click at [427, 105] on span "Guardar" at bounding box center [422, 106] width 23 height 10
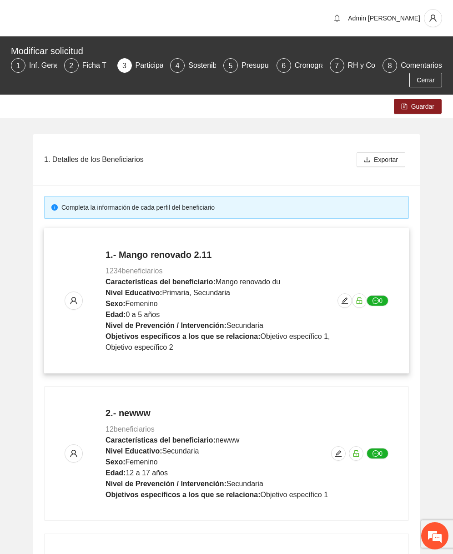
scroll to position [179, 0]
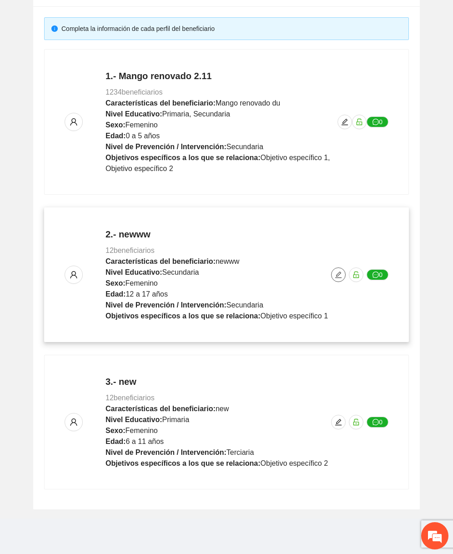
click at [338, 277] on icon "edit" at bounding box center [337, 274] width 7 height 7
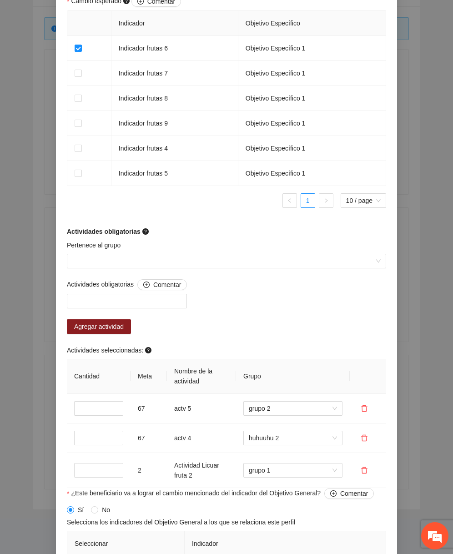
scroll to position [742, 0]
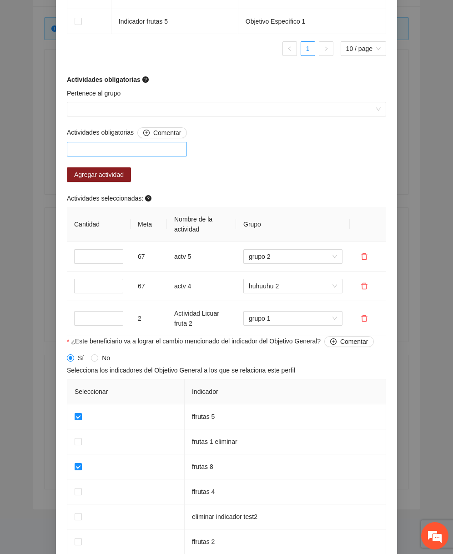
click at [166, 154] on div at bounding box center [126, 149] width 115 height 11
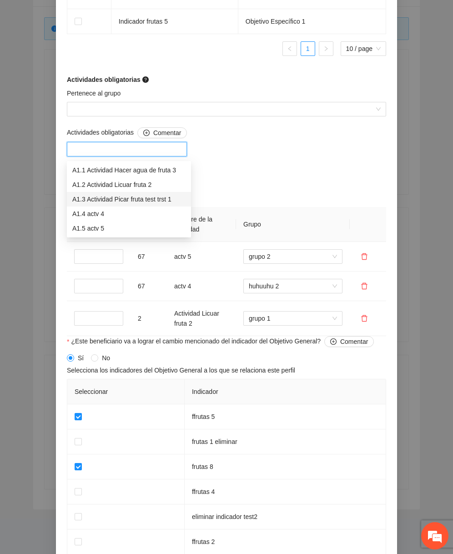
click at [142, 200] on div "A1.3 Actividad Picar fruta test trst 1" at bounding box center [128, 199] width 113 height 10
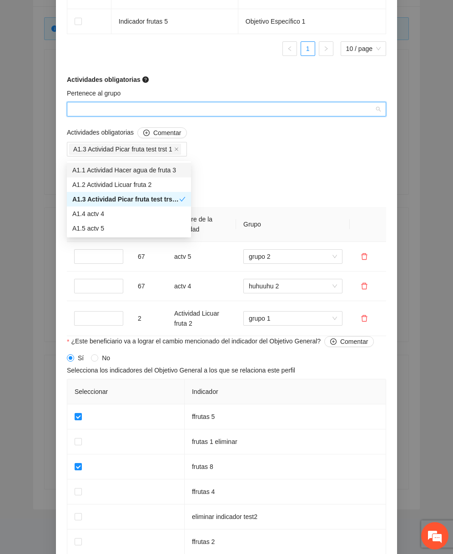
click at [152, 112] on input "Pertenece al grupo" at bounding box center [223, 109] width 302 height 14
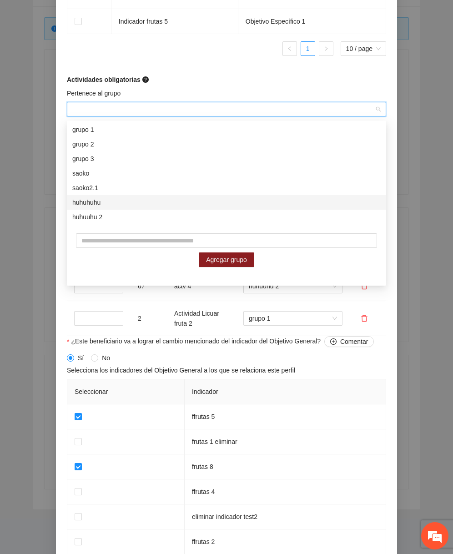
click at [110, 204] on div "huhuhuhu" at bounding box center [226, 202] width 308 height 10
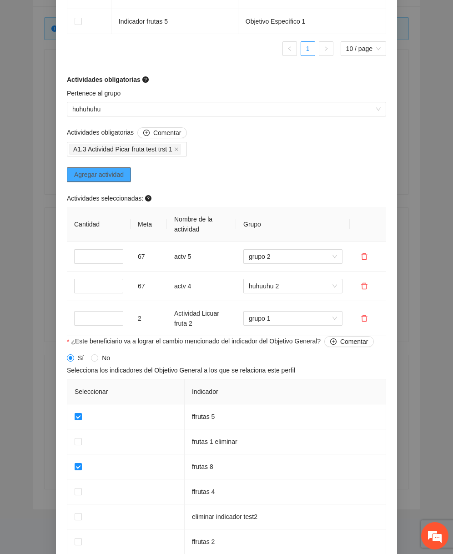
click at [117, 182] on button "Agregar actividad" at bounding box center [99, 174] width 64 height 15
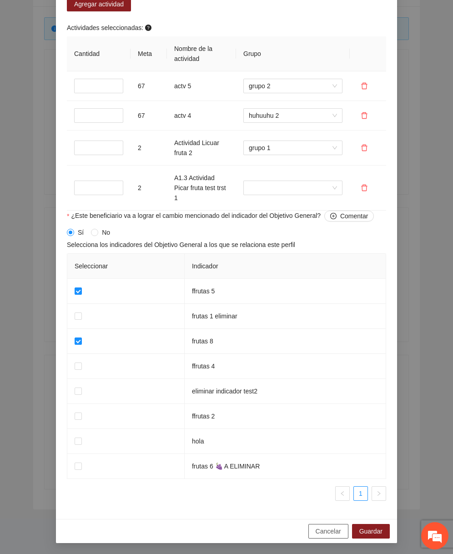
click at [327, 527] on span "Cancelar" at bounding box center [327, 531] width 25 height 10
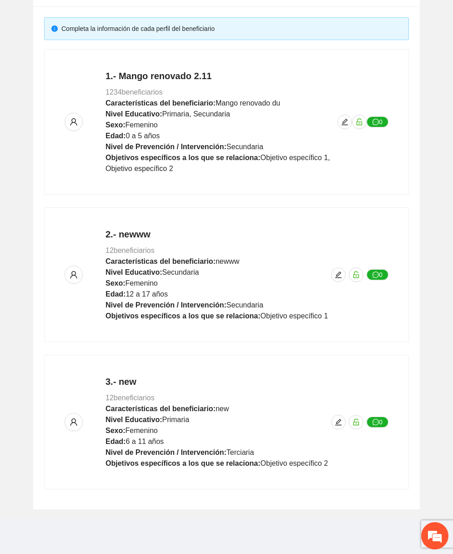
scroll to position [550, 0]
click at [341, 420] on icon "edit" at bounding box center [337, 421] width 7 height 7
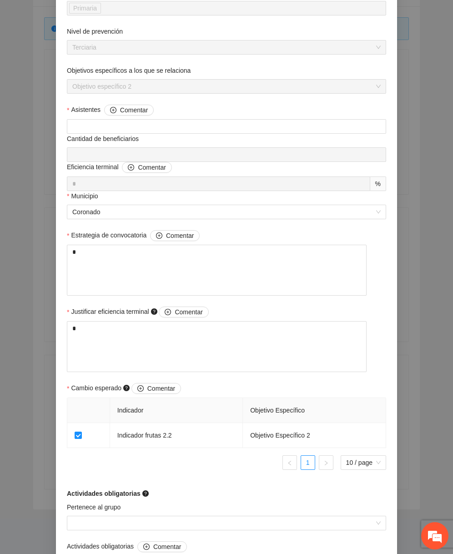
scroll to position [413, 0]
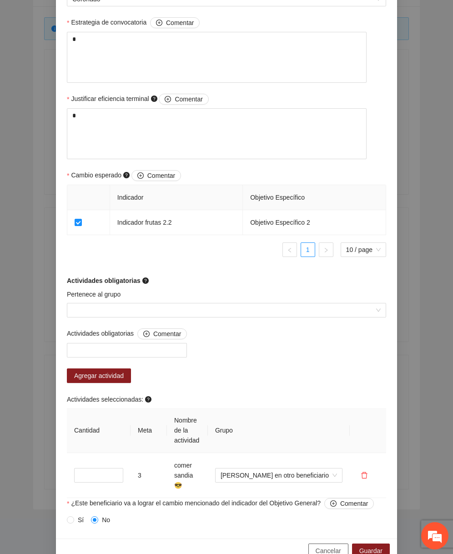
click at [322, 545] on span "Cancelar" at bounding box center [327, 550] width 25 height 10
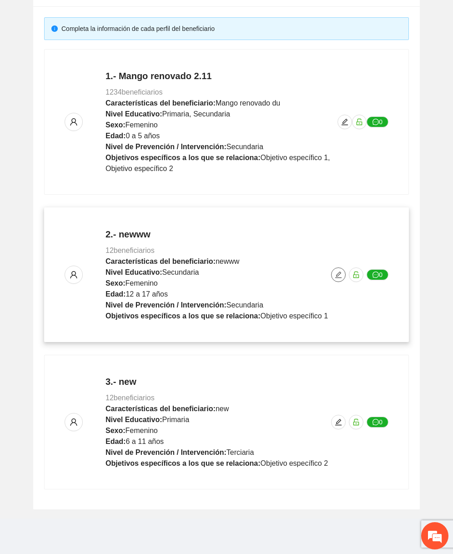
click at [339, 280] on button "button" at bounding box center [338, 274] width 15 height 15
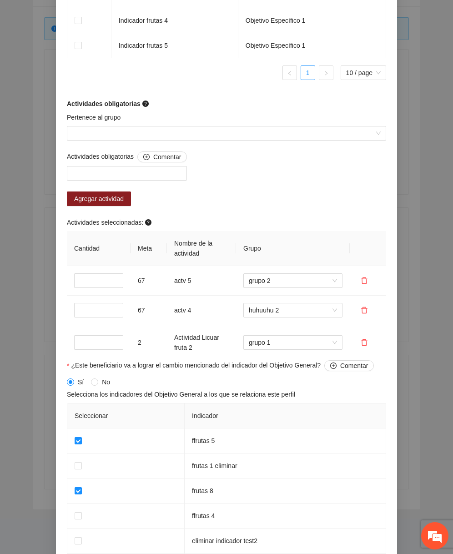
scroll to position [719, 0]
click at [163, 181] on div at bounding box center [127, 173] width 120 height 15
click at [156, 175] on div at bounding box center [126, 173] width 115 height 11
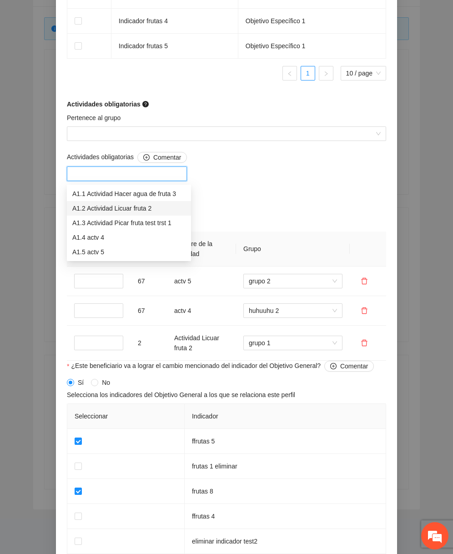
click at [158, 209] on div "A1.2 Actividad Licuar fruta 2" at bounding box center [128, 208] width 113 height 10
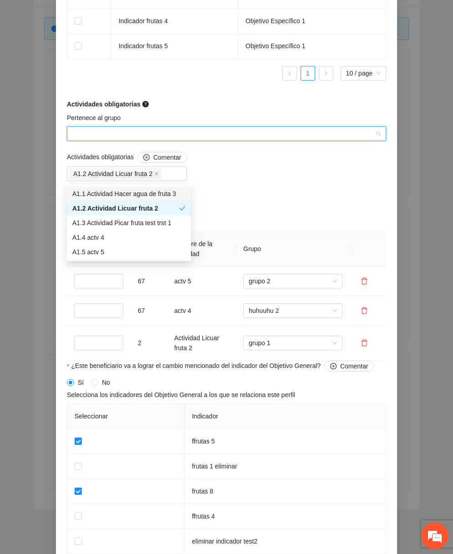
click at [185, 136] on input "Pertenece al grupo" at bounding box center [223, 134] width 302 height 14
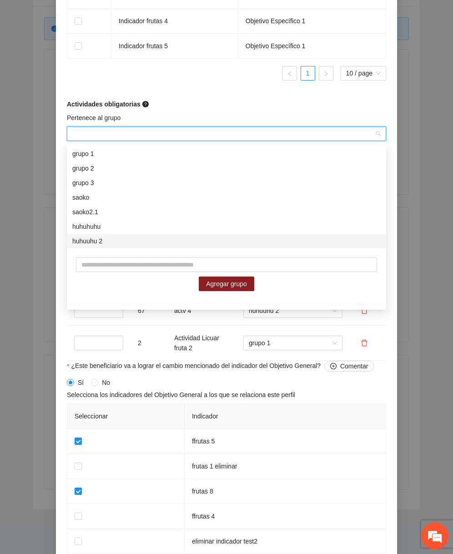
click at [97, 247] on div "huhuuhu 2" at bounding box center [226, 241] width 319 height 15
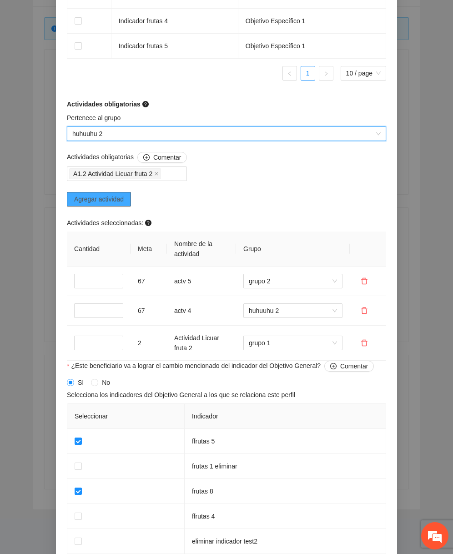
click at [122, 203] on span "Agregar actividad" at bounding box center [99, 199] width 50 height 10
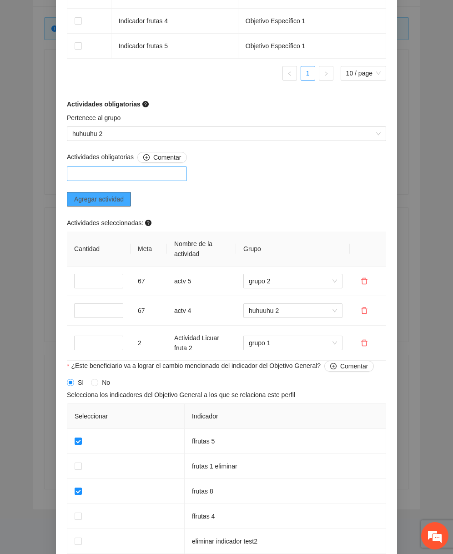
click at [150, 179] on div at bounding box center [126, 173] width 115 height 11
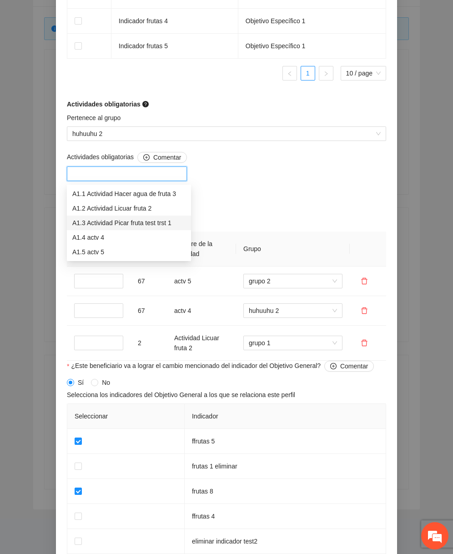
click at [137, 219] on div "A1.3 Actividad Picar fruta test trst 1" at bounding box center [128, 223] width 113 height 10
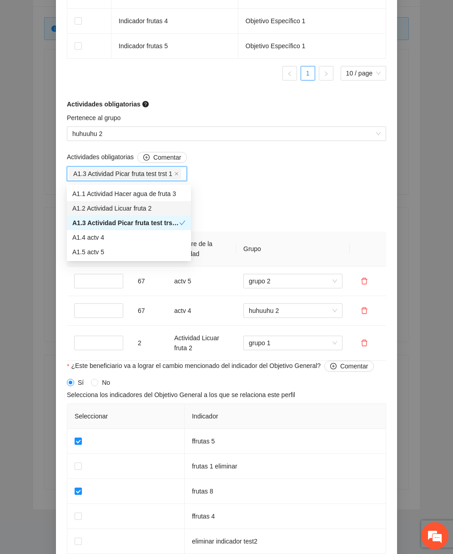
click at [223, 206] on div "Actividades obligatorias Comentar A1.3 Actividad Picar fruta test trst 1 Agrega…" at bounding box center [227, 256] width 324 height 209
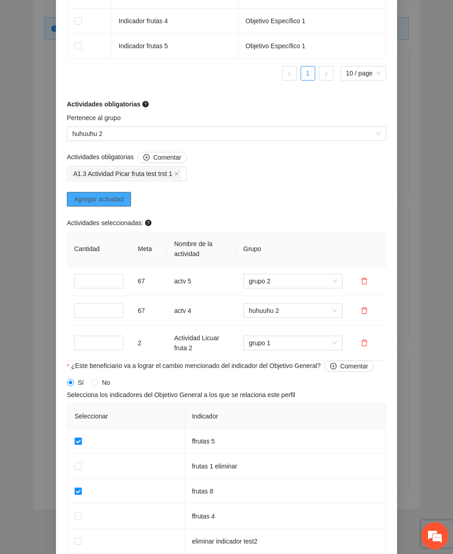
click at [114, 199] on span "Agregar actividad" at bounding box center [99, 199] width 50 height 10
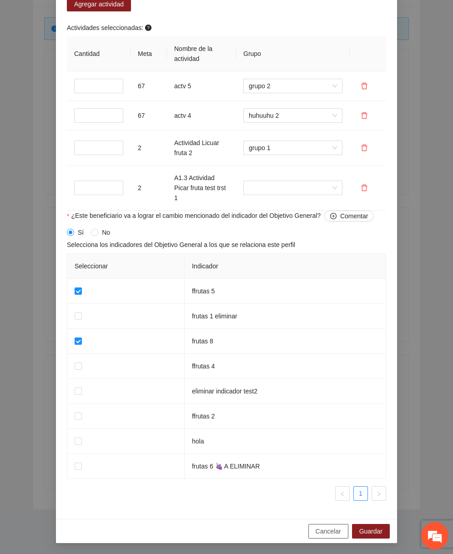
click at [336, 528] on span "Cancelar" at bounding box center [327, 531] width 25 height 10
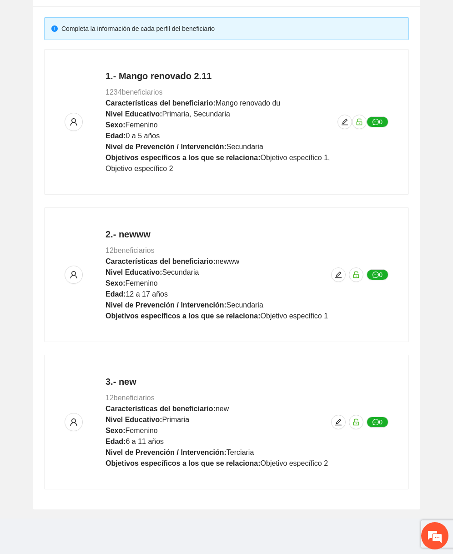
scroll to position [550, 0]
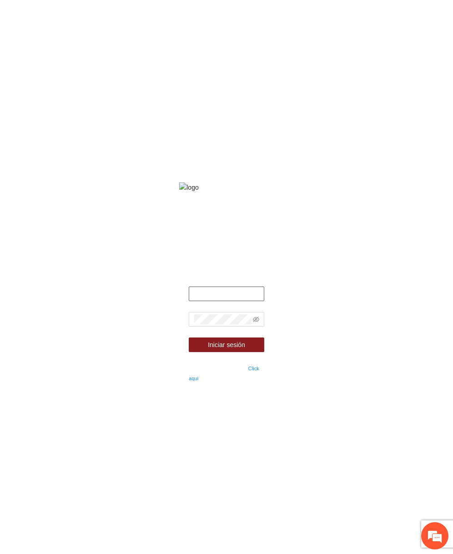
click at [237, 301] on input "text" at bounding box center [226, 293] width 75 height 15
type input "**********"
click at [222, 323] on form "**********" at bounding box center [226, 334] width 75 height 96
click at [254, 324] on span at bounding box center [256, 319] width 6 height 10
click at [255, 322] on icon "eye-invisible" at bounding box center [256, 319] width 6 height 6
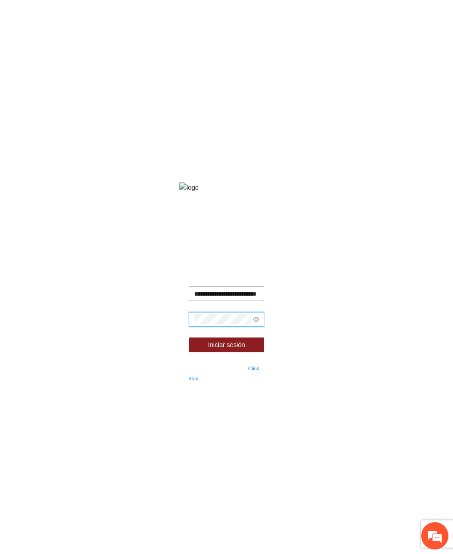
click at [196, 301] on input "**********" at bounding box center [226, 293] width 75 height 15
click at [195, 352] on button "Iniciar sesión" at bounding box center [226, 344] width 75 height 15
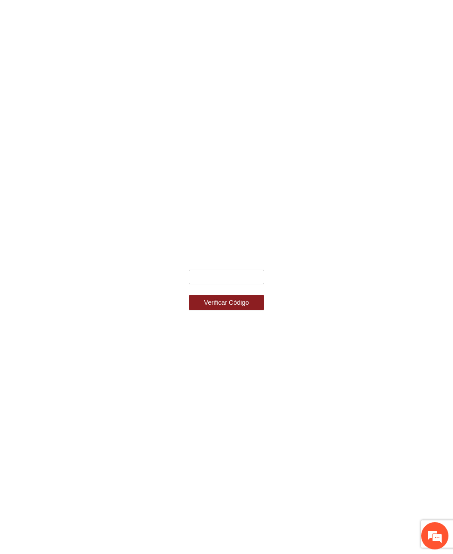
click at [221, 271] on input "text" at bounding box center [226, 277] width 75 height 15
type input "******"
click at [189, 295] on button "Verificar Código" at bounding box center [226, 302] width 75 height 15
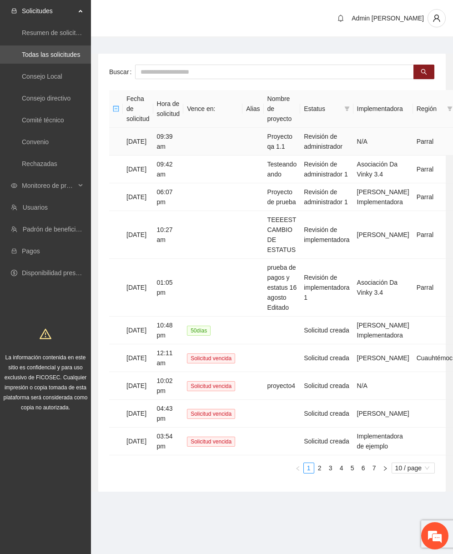
click at [292, 149] on td "Proyecto qa 1.1" at bounding box center [282, 142] width 37 height 28
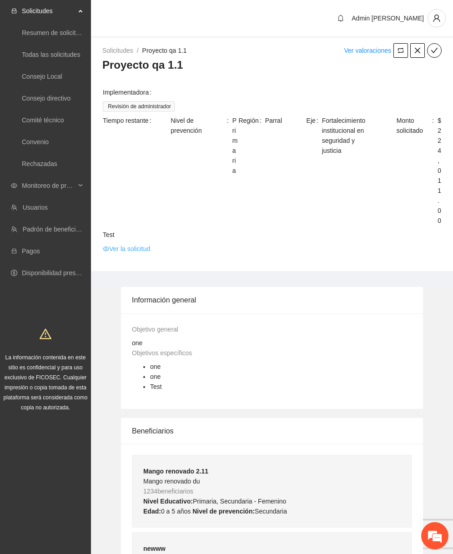
click at [135, 246] on link "Ver la solicitud" at bounding box center [126, 249] width 47 height 10
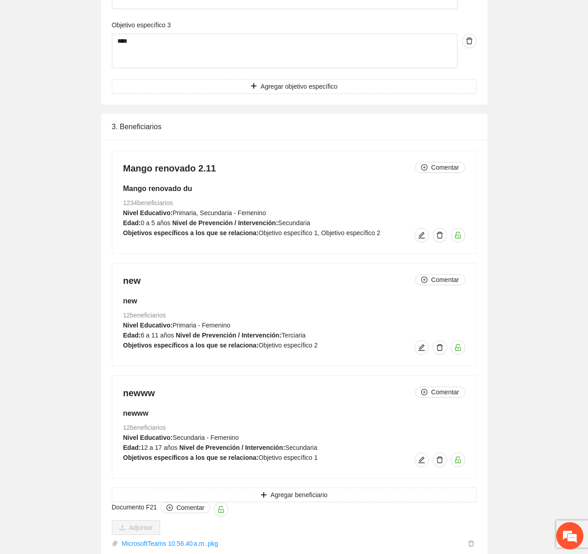
scroll to position [1054, 0]
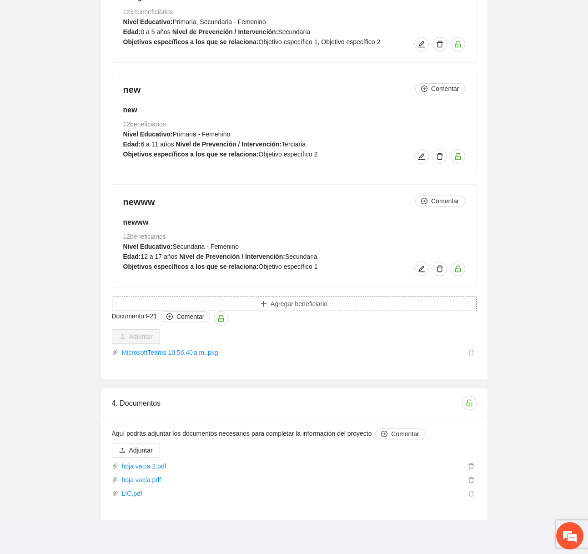
click at [398, 309] on button "Agregar beneficiario" at bounding box center [294, 303] width 364 height 15
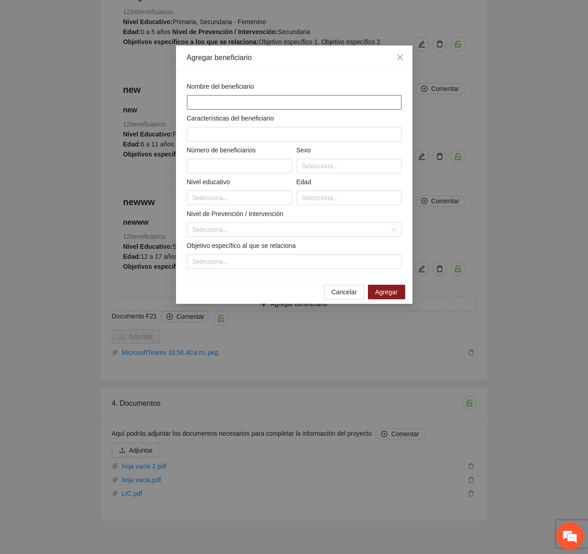
click at [321, 105] on input "text" at bounding box center [294, 102] width 215 height 15
type input "*******"
click at [312, 138] on input "text" at bounding box center [294, 134] width 215 height 15
type input "*******"
click at [273, 170] on input "text" at bounding box center [239, 166] width 105 height 15
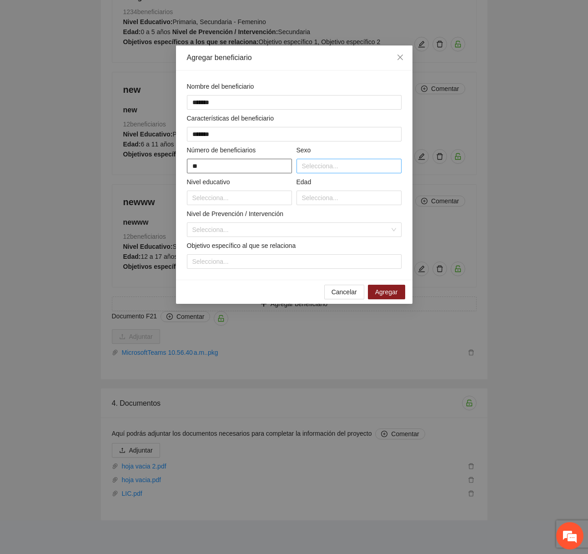
click at [320, 167] on div at bounding box center [349, 165] width 100 height 11
type input "**"
click at [316, 197] on div "Femenino" at bounding box center [348, 199] width 94 height 10
click at [256, 189] on div "Nivel educativo" at bounding box center [239, 184] width 105 height 14
click at [238, 197] on div at bounding box center [239, 197] width 100 height 11
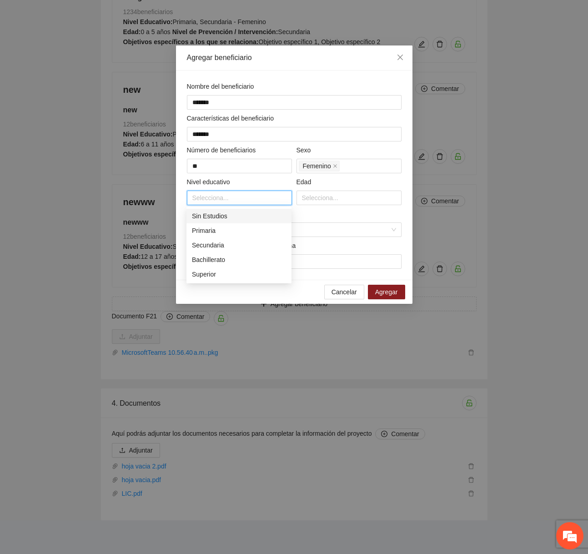
click at [224, 230] on div "Primaria" at bounding box center [239, 230] width 94 height 10
click at [325, 205] on div "Nombre del beneficiario ******* Características del beneficiario ******* Número…" at bounding box center [294, 174] width 219 height 187
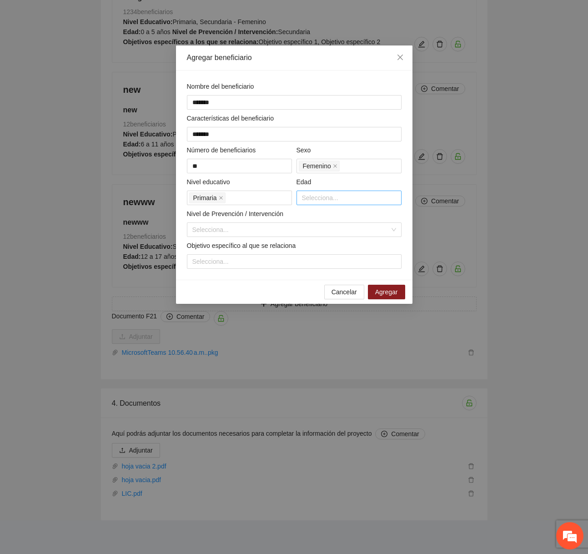
click at [330, 199] on div at bounding box center [349, 197] width 100 height 11
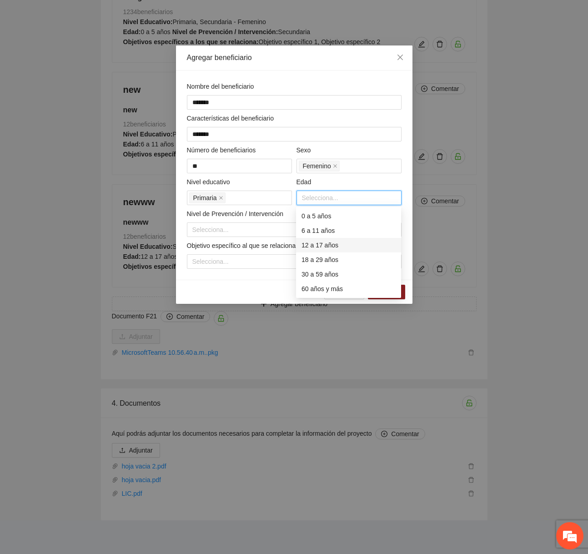
click at [311, 240] on div "12 a 17 años" at bounding box center [348, 245] width 94 height 10
click at [246, 233] on input "search" at bounding box center [290, 230] width 197 height 14
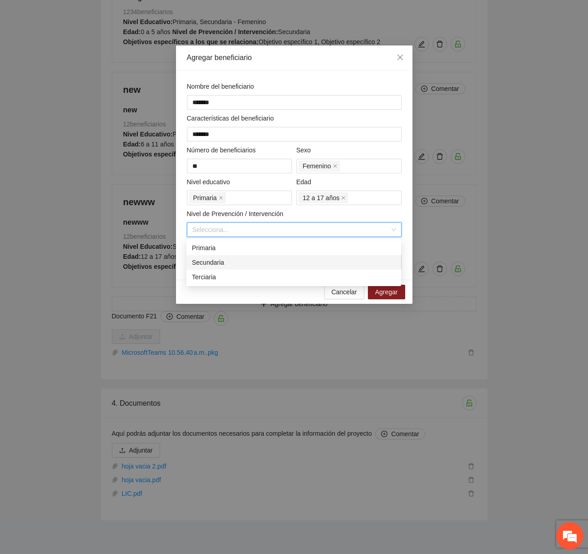
click at [228, 254] on div "Primaria Secundaria Terciaria" at bounding box center [293, 262] width 215 height 44
click at [224, 265] on div "Secundaria" at bounding box center [294, 262] width 204 height 10
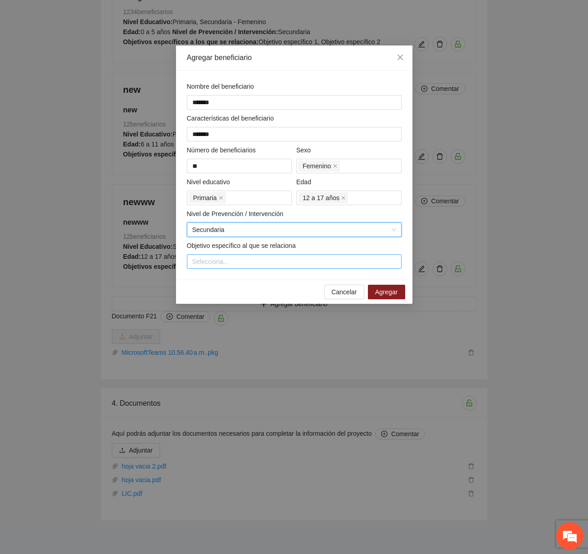
click at [245, 263] on div at bounding box center [294, 261] width 210 height 11
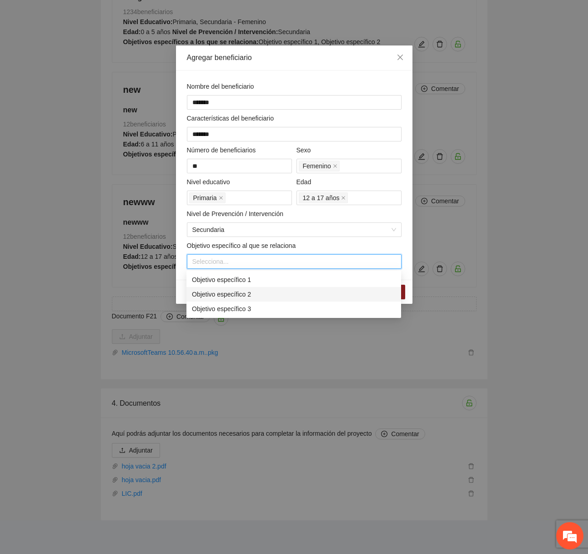
click at [237, 301] on div "Objetivo específico 3" at bounding box center [293, 308] width 215 height 15
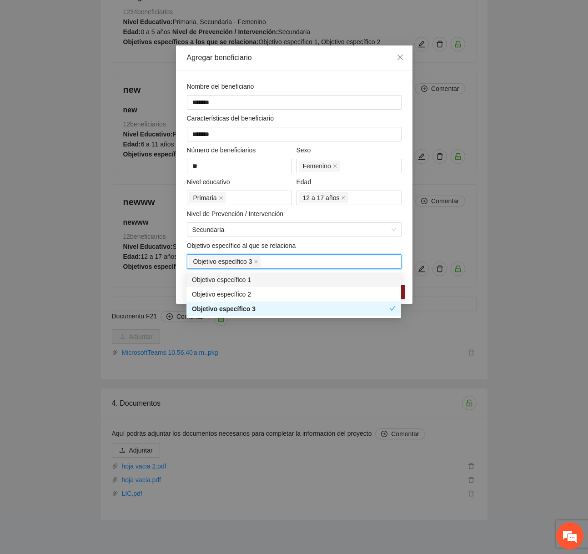
click at [274, 279] on div "Objetivo específico 1" at bounding box center [294, 280] width 204 height 10
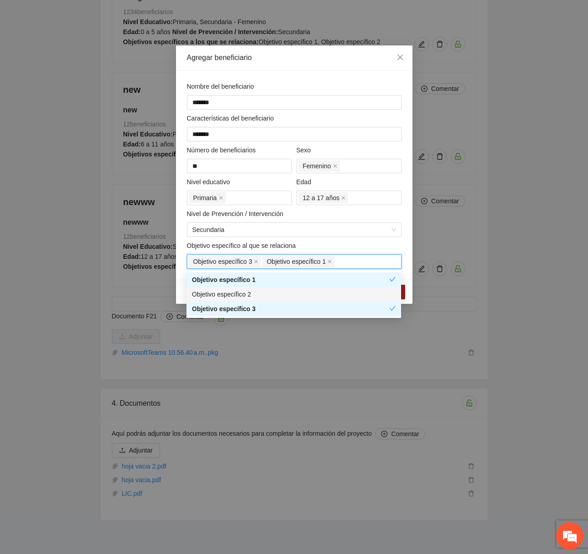
click at [295, 296] on div "Objetivo específico 2" at bounding box center [294, 294] width 204 height 10
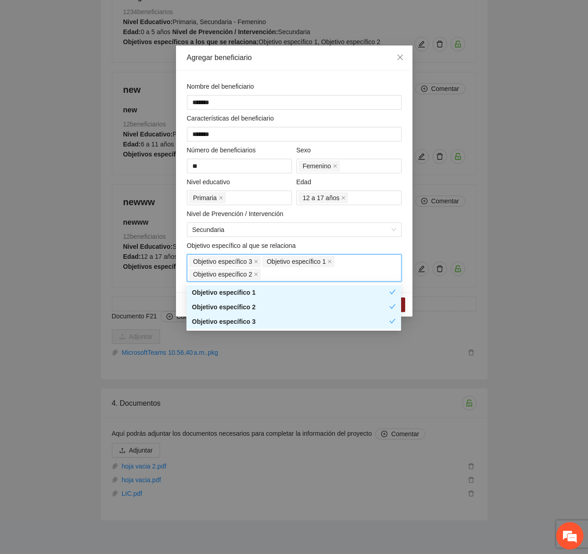
click at [349, 244] on div "Objetivo específico al que se relaciona" at bounding box center [294, 247] width 215 height 14
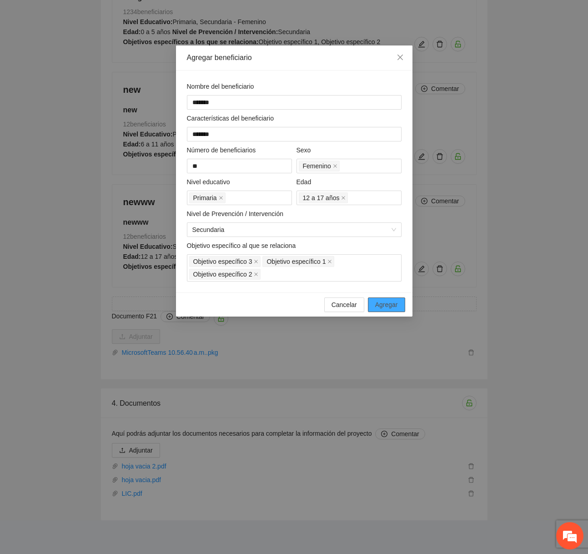
click at [387, 299] on span "Agregar" at bounding box center [386, 304] width 23 height 10
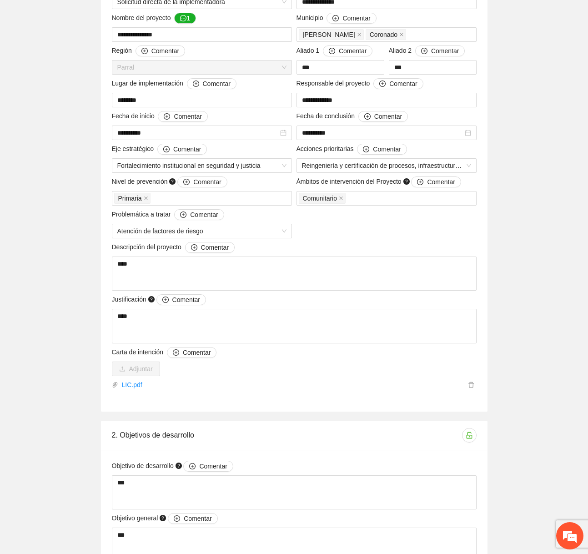
scroll to position [0, 0]
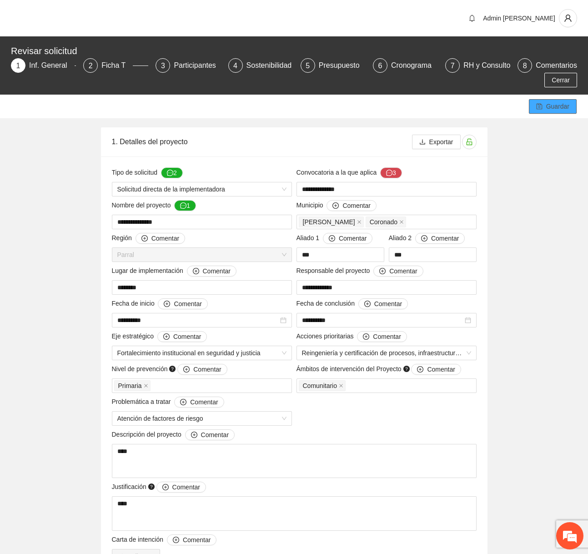
click at [452, 101] on span "Guardar" at bounding box center [557, 106] width 23 height 10
click at [189, 67] on div "Participantes" at bounding box center [199, 65] width 50 height 15
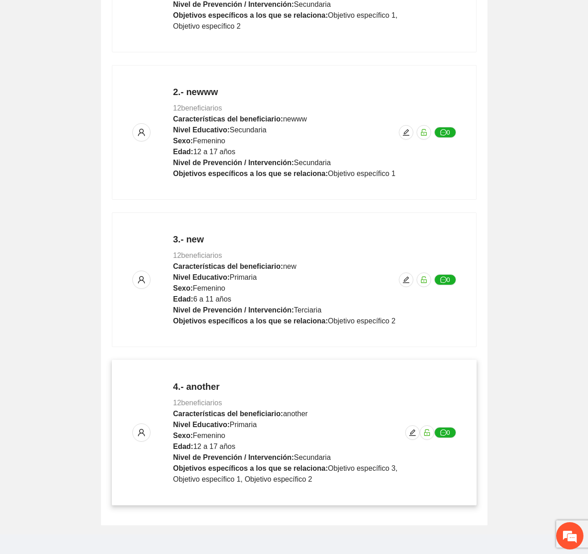
scroll to position [336, 0]
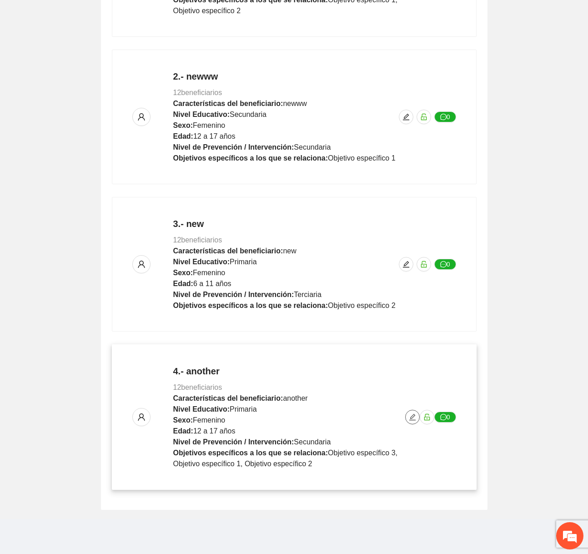
click at [407, 413] on span "edit" at bounding box center [412, 416] width 14 height 7
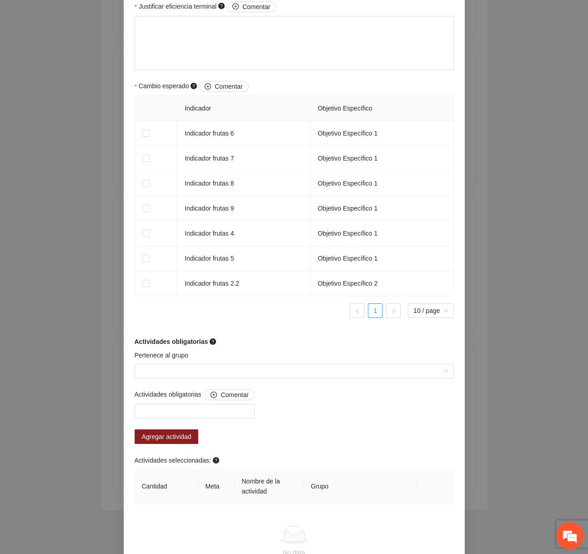
scroll to position [588, 0]
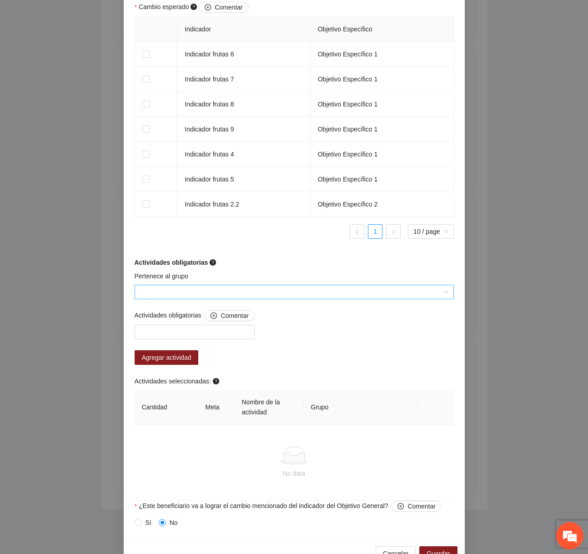
click at [270, 287] on input "Pertenece al grupo" at bounding box center [291, 292] width 302 height 14
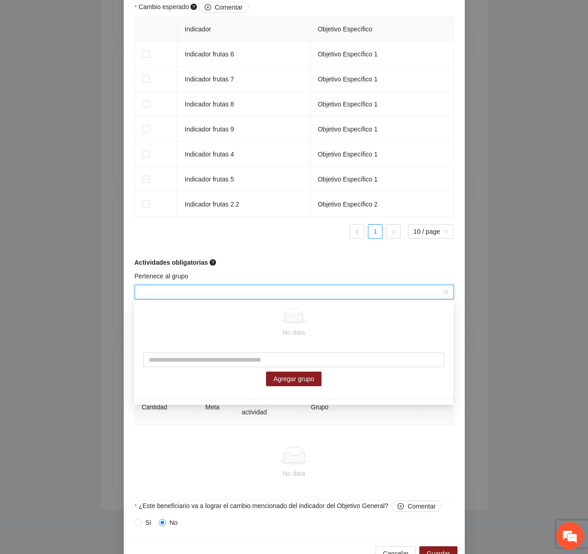
click at [224, 423] on th "Meta" at bounding box center [216, 406] width 36 height 35
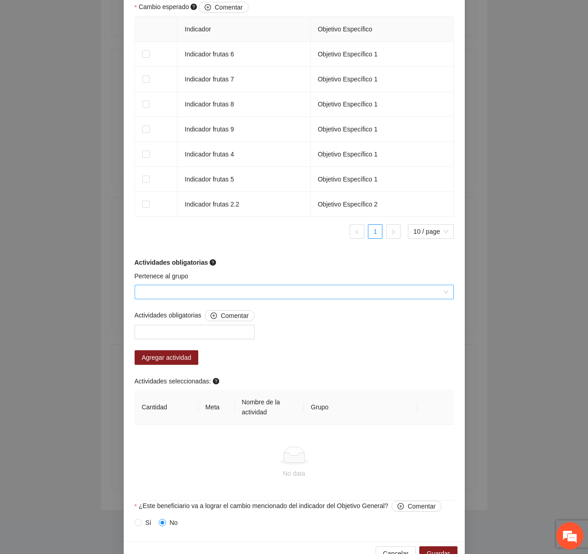
click at [239, 294] on input "Pertenece al grupo" at bounding box center [291, 292] width 302 height 14
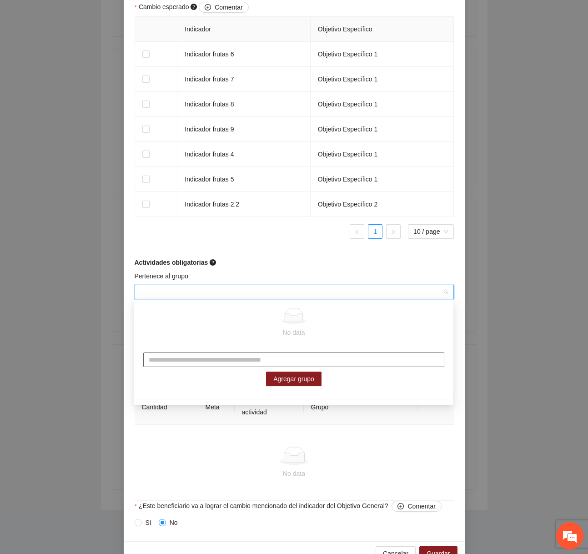
click at [225, 361] on input "text" at bounding box center [293, 359] width 301 height 15
type input "******"
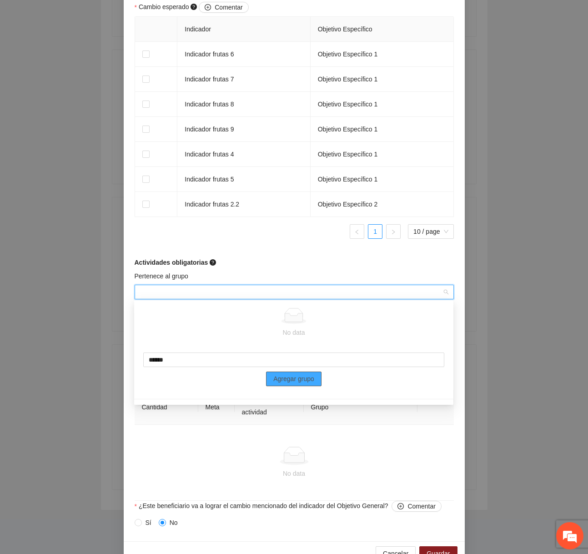
click at [304, 381] on span "Agregar grupo" at bounding box center [293, 379] width 41 height 10
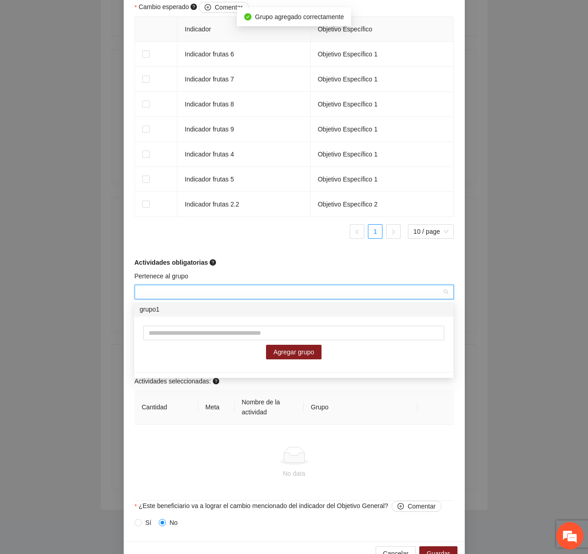
click at [276, 265] on div "Actividades obligatorias" at bounding box center [294, 262] width 319 height 10
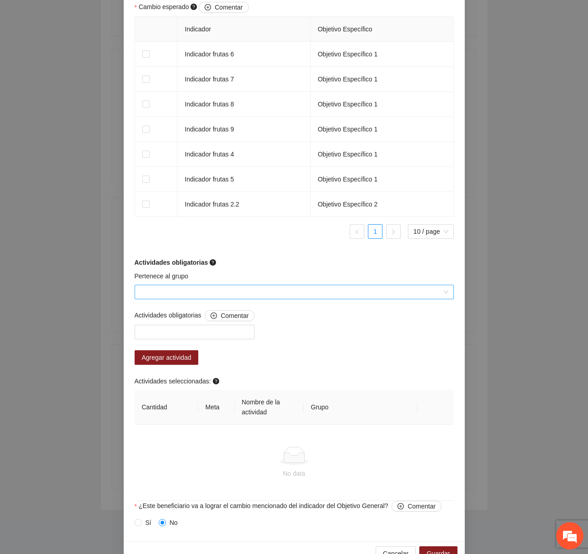
click at [215, 298] on span at bounding box center [291, 292] width 302 height 14
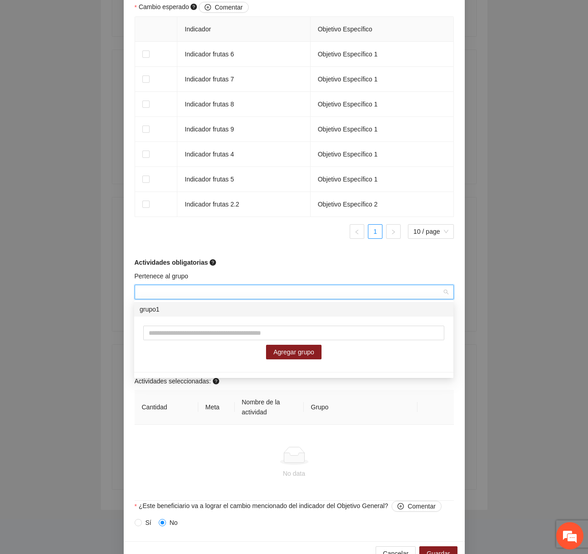
click at [203, 308] on div "grupo1" at bounding box center [294, 309] width 308 height 10
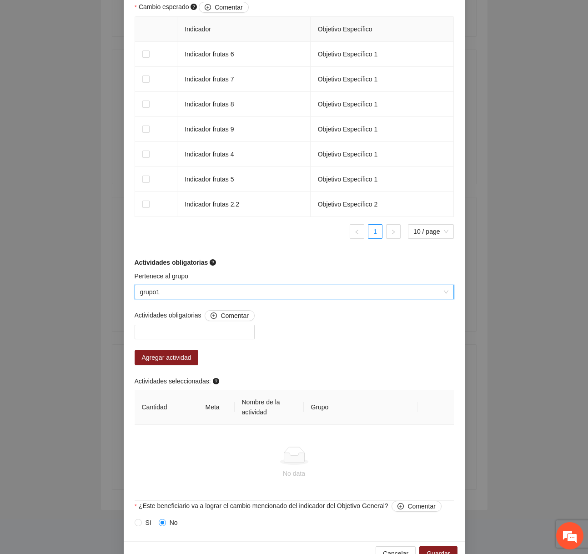
click at [240, 266] on div "Actividades obligatorias" at bounding box center [294, 262] width 319 height 10
click at [191, 326] on div at bounding box center [194, 331] width 115 height 11
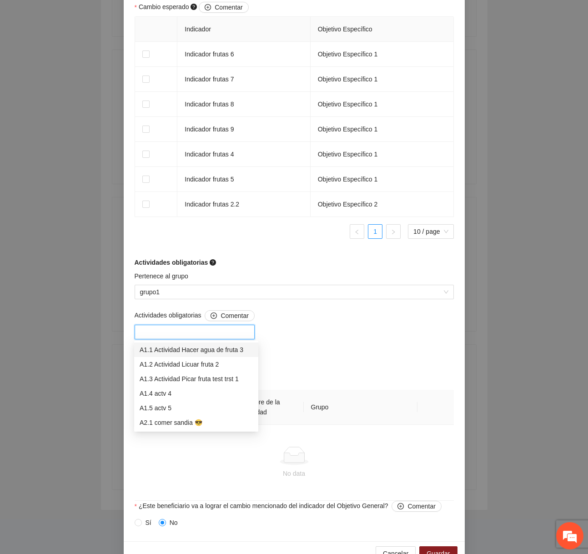
click at [180, 349] on div "A1.1 Actividad Hacer agua de fruta 3" at bounding box center [196, 349] width 113 height 10
click at [318, 329] on div "Actividades obligatorias Comentar A1.1 Actividad Hacer agua de fruta 3 Agregar …" at bounding box center [294, 405] width 324 height 190
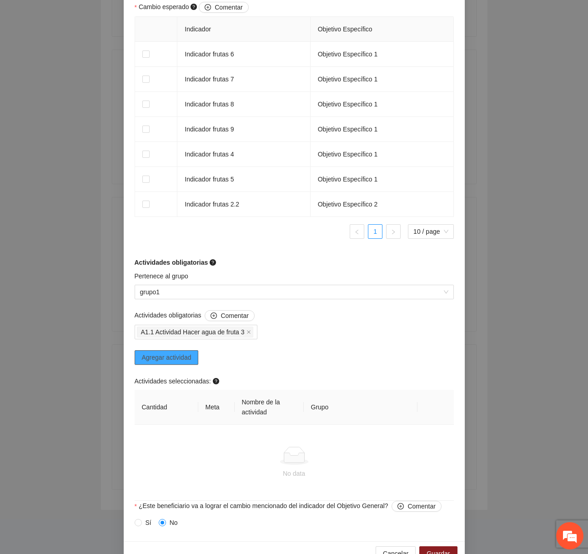
click at [182, 354] on span "Agregar actividad" at bounding box center [167, 357] width 50 height 10
click at [216, 334] on div at bounding box center [194, 331] width 115 height 11
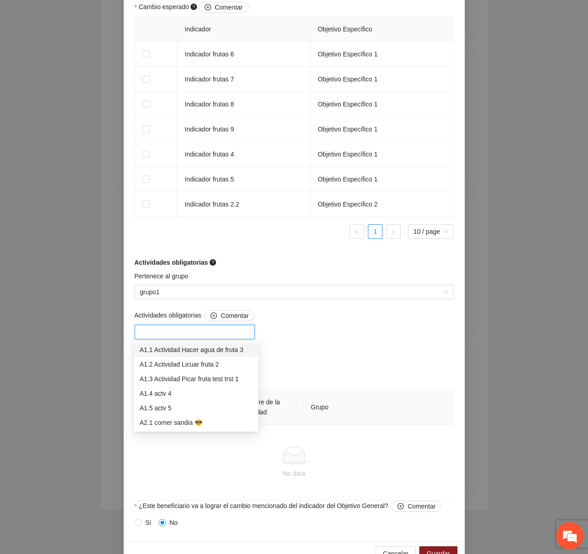
click at [199, 351] on div "A1.1 Actividad Hacer agua de fruta 3" at bounding box center [196, 349] width 113 height 10
click at [327, 329] on div "Actividades obligatorias Comentar A1.1 Actividad Hacer agua de fruta 3 A1.1 Act…" at bounding box center [294, 405] width 324 height 190
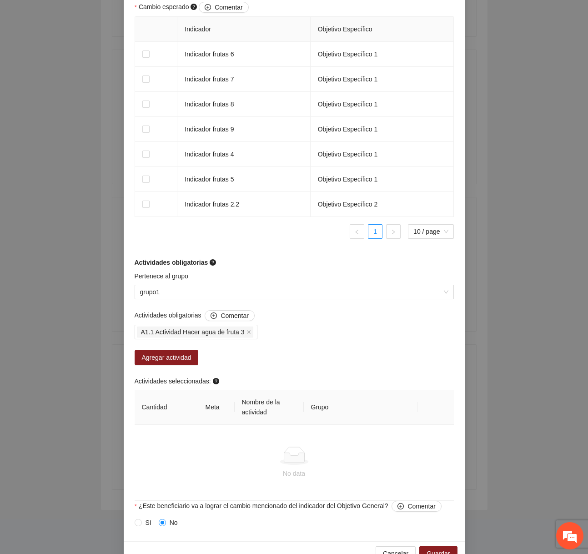
scroll to position [604, 0]
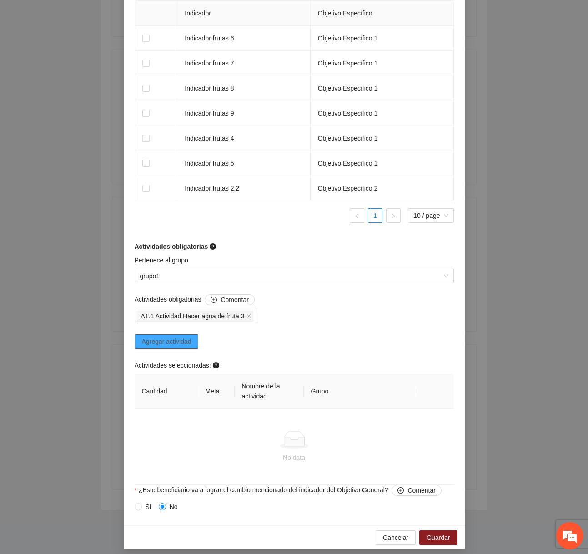
click at [185, 340] on span "Agregar actividad" at bounding box center [167, 341] width 50 height 10
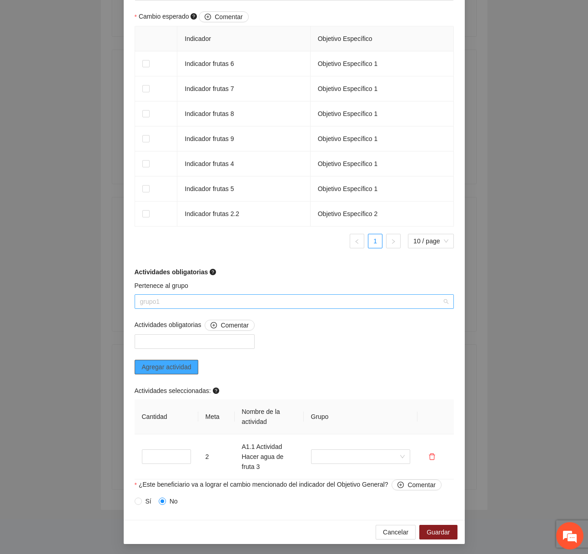
click at [215, 296] on span "grupo1" at bounding box center [294, 301] width 308 height 14
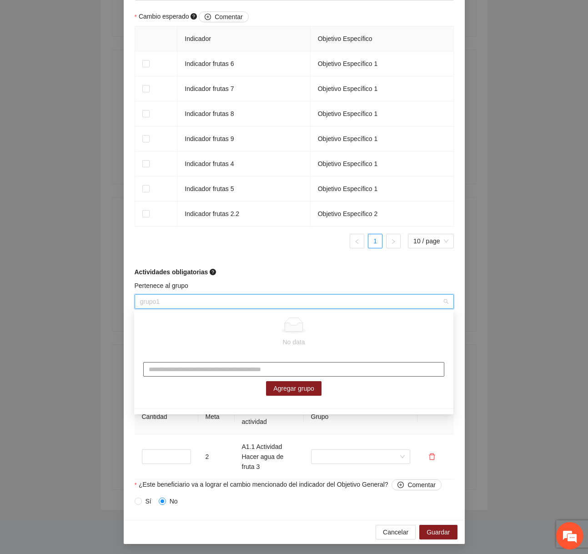
click at [213, 370] on input "text" at bounding box center [293, 369] width 301 height 15
click at [244, 263] on form "Perfil del beneficiario another Sexo Femenino Rango de edad 12 a 17 años Nivel …" at bounding box center [294, 6] width 319 height 1006
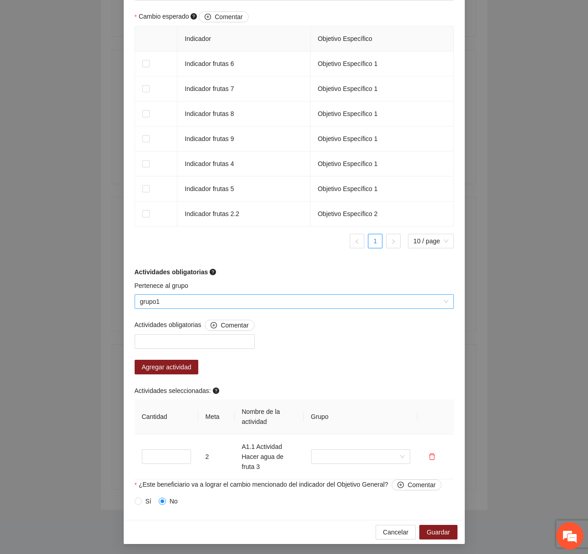
click at [251, 300] on span "grupo1" at bounding box center [294, 301] width 308 height 14
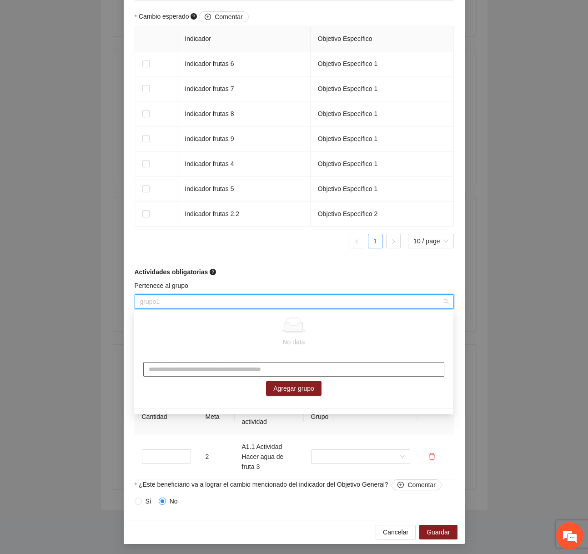
click at [216, 369] on input "text" at bounding box center [293, 369] width 301 height 15
click at [254, 275] on div "Actividades obligatorias" at bounding box center [294, 272] width 319 height 10
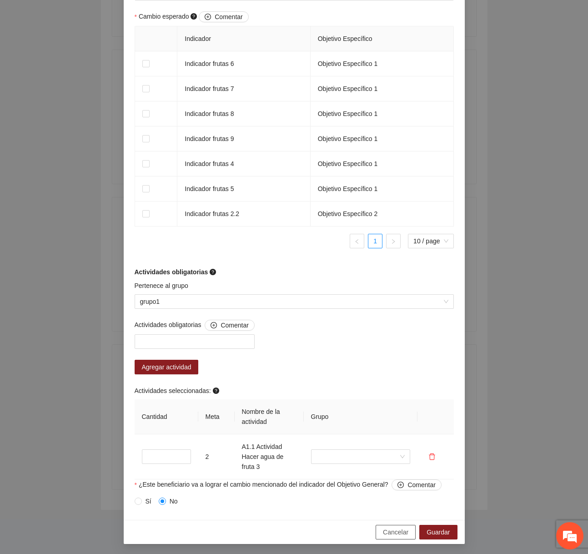
click at [400, 529] on span "Cancelar" at bounding box center [395, 532] width 25 height 10
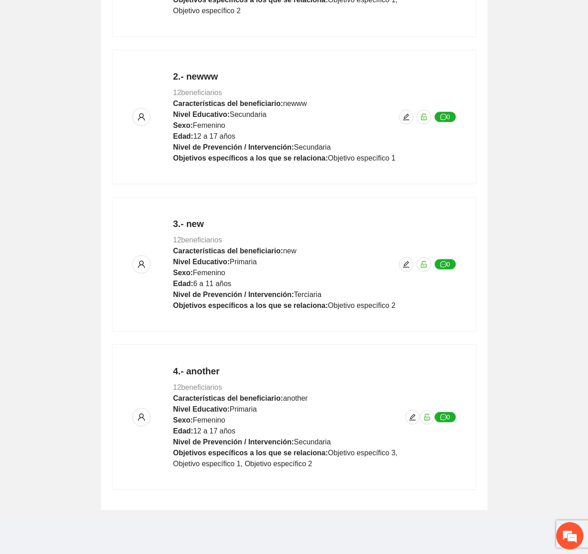
scroll to position [436, 0]
click at [407, 272] on div "3.- new 12 beneficiarios Características del beneficiario: new Nivel Educativo:…" at bounding box center [294, 264] width 324 height 94
click at [411, 417] on icon "edit" at bounding box center [412, 416] width 7 height 7
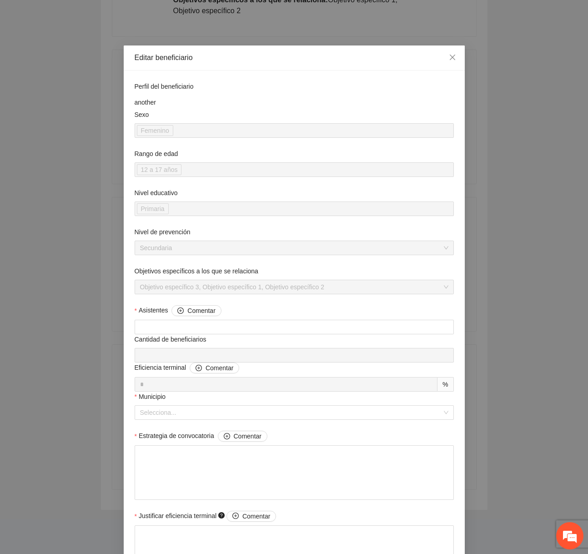
scroll to position [547, 0]
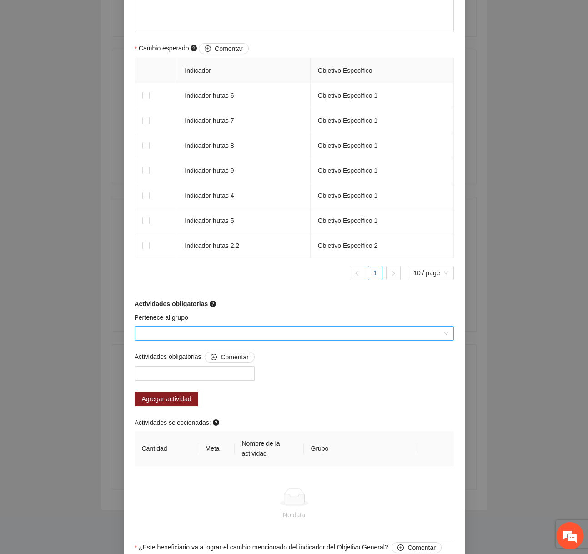
click at [272, 331] on input "Pertenece al grupo" at bounding box center [291, 333] width 302 height 14
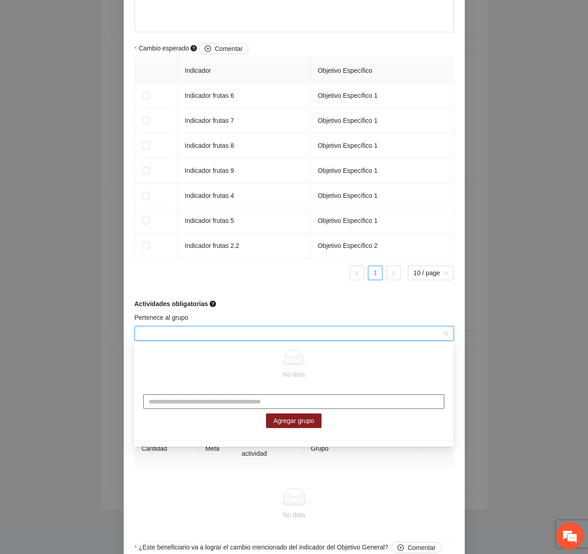
click at [235, 398] on input "text" at bounding box center [293, 401] width 301 height 15
type input "**********"
click at [311, 420] on span "Agregar grupo" at bounding box center [293, 420] width 41 height 10
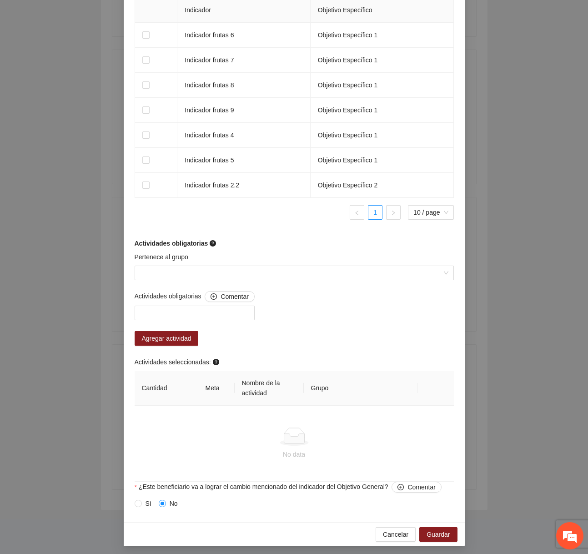
scroll to position [609, 0]
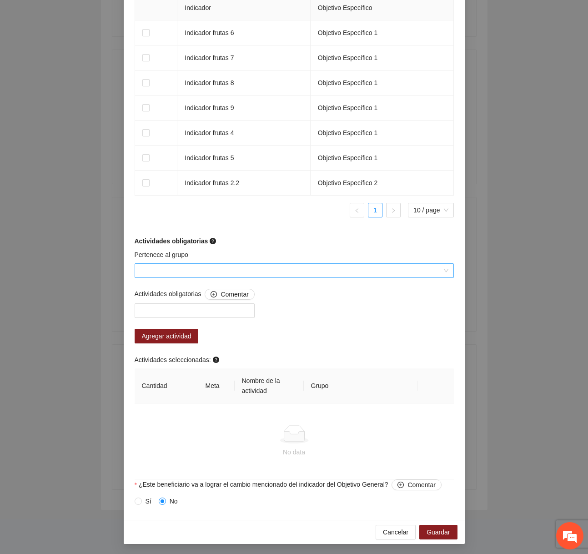
click at [299, 270] on input "Pertenece al grupo" at bounding box center [291, 271] width 302 height 14
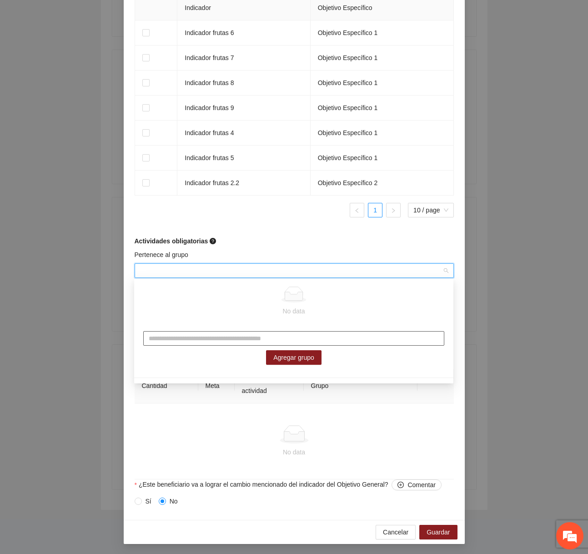
click at [240, 333] on input "text" at bounding box center [293, 338] width 301 height 15
type input "****"
click at [284, 354] on span "Agregar grupo" at bounding box center [293, 357] width 41 height 10
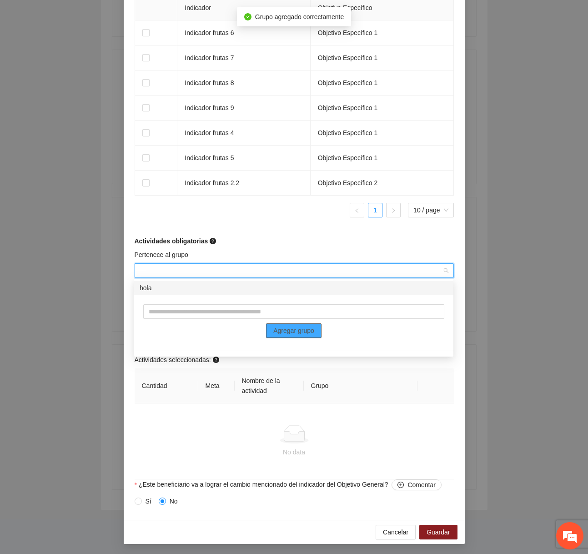
click at [200, 288] on div "hola" at bounding box center [294, 288] width 308 height 10
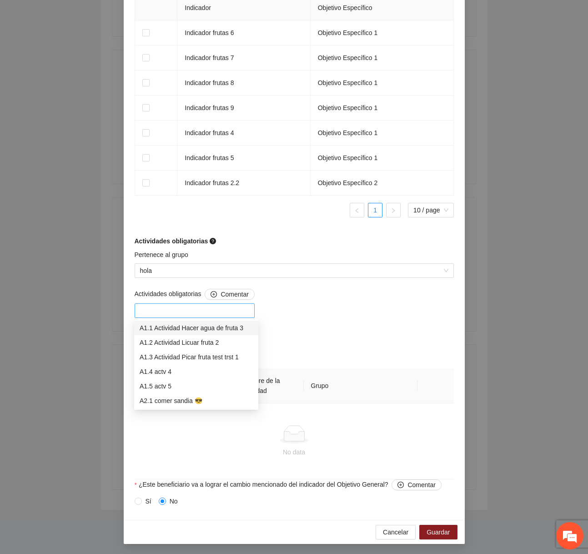
click at [188, 314] on div at bounding box center [194, 310] width 115 height 11
click at [185, 342] on div "A1.2 Actividad Licuar fruta 2" at bounding box center [196, 342] width 113 height 10
click at [315, 324] on div "Actividades obligatorias Comentar A1.2 Actividad Licuar fruta 2 Agregar activid…" at bounding box center [294, 384] width 324 height 190
